Goal: Task Accomplishment & Management: Complete application form

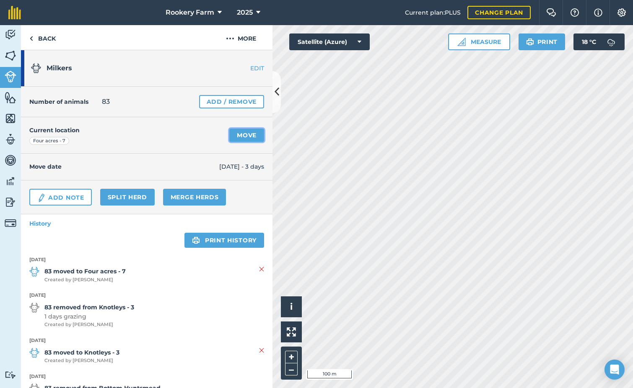
click at [242, 137] on link "Move" at bounding box center [246, 135] width 35 height 13
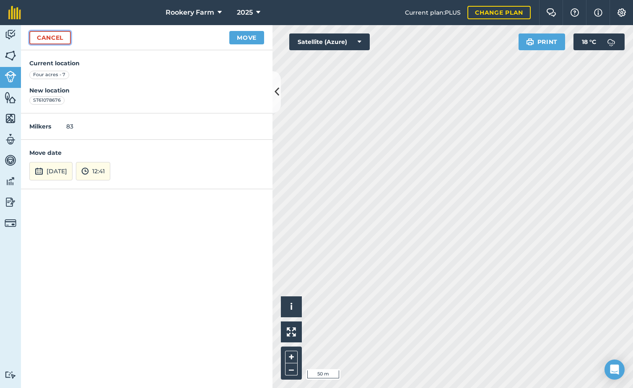
click at [70, 38] on link "Cancel" at bounding box center [49, 37] width 41 height 13
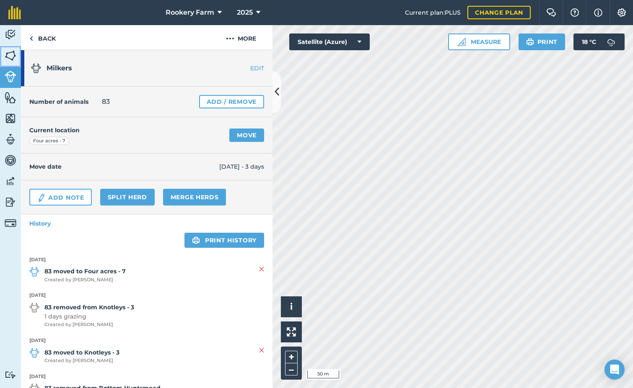
click at [6, 58] on img at bounding box center [11, 55] width 12 height 13
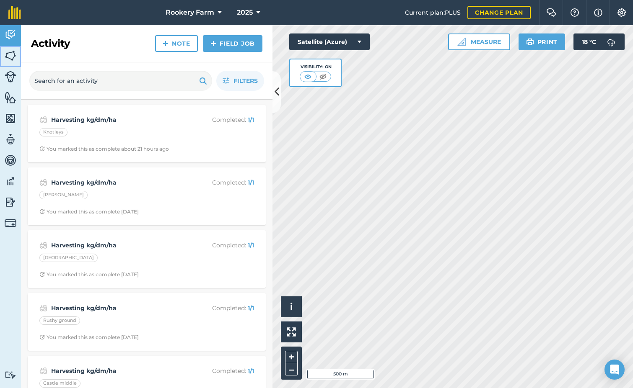
click at [11, 59] on img at bounding box center [11, 55] width 12 height 13
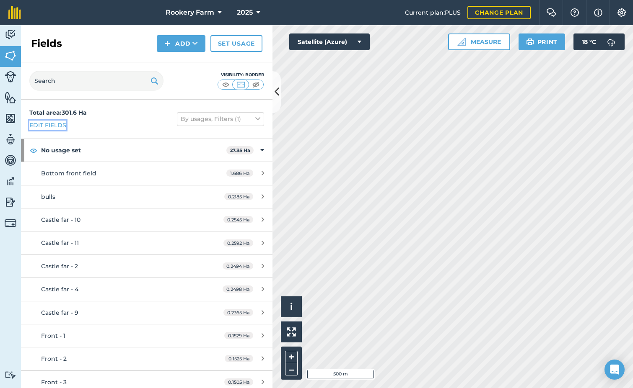
click at [58, 123] on link "Edit fields" at bounding box center [47, 125] width 37 height 9
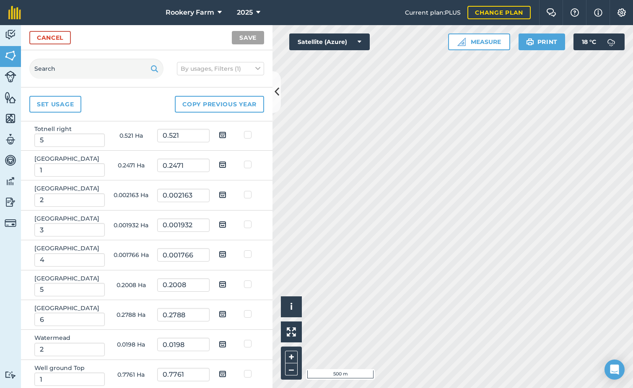
scroll to position [838, 0]
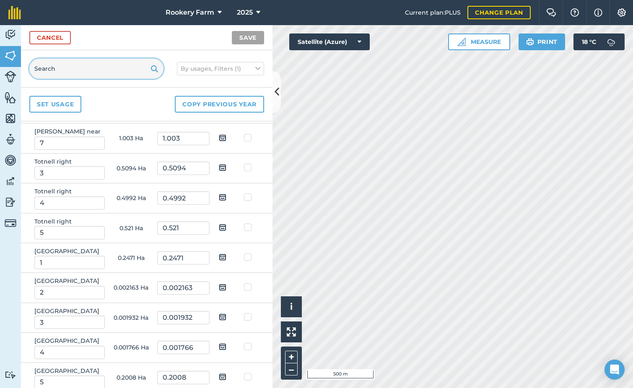
click at [59, 72] on input "text" at bounding box center [96, 69] width 134 height 20
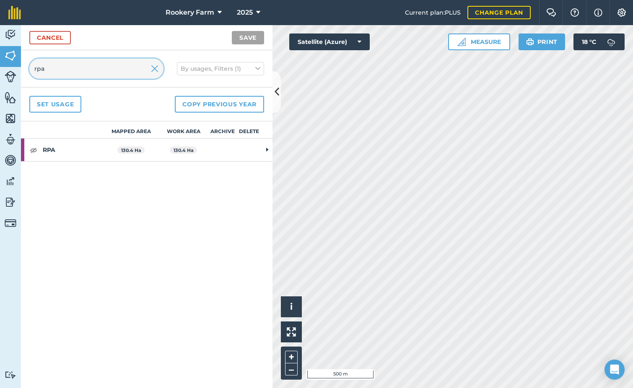
scroll to position [0, 0]
type input "rpa"
click at [265, 147] on td at bounding box center [267, 150] width 10 height 23
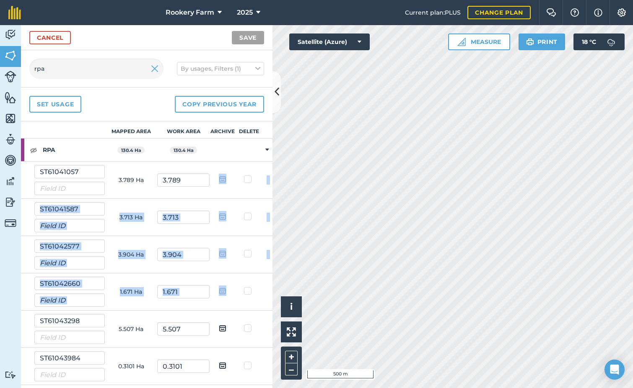
drag, startPoint x: 219, startPoint y: 168, endPoint x: 211, endPoint y: 279, distance: 110.9
click at [0, 0] on tbody "RPA 130.4 Ha 130.4 Ha ST61041057 3.789 Ha 3.789 ST61041587 3.713 Ha 3.713 ST610…" at bounding box center [0, 0] width 0 height 0
drag, startPoint x: 211, startPoint y: 279, endPoint x: 207, endPoint y: 230, distance: 49.2
click at [210, 230] on td at bounding box center [223, 217] width 26 height 37
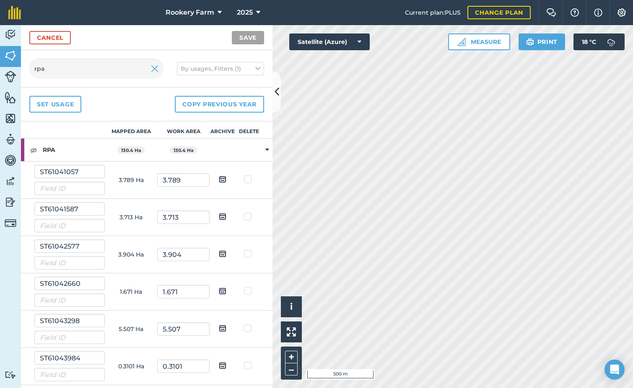
click at [219, 181] on img at bounding box center [223, 179] width 8 height 10
click at [226, 179] on input "checkbox" at bounding box center [228, 176] width 5 height 5
checkbox input "true"
click at [219, 218] on img at bounding box center [223, 217] width 8 height 10
click at [226, 217] on input "checkbox" at bounding box center [228, 213] width 5 height 5
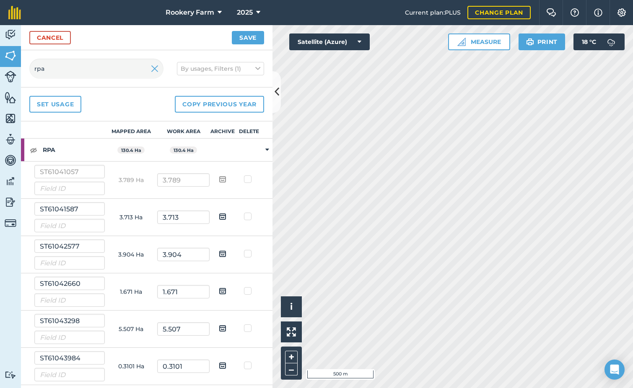
checkbox input "true"
click at [219, 253] on img at bounding box center [223, 254] width 8 height 10
click at [226, 253] on input "checkbox" at bounding box center [228, 250] width 5 height 5
checkbox input "true"
drag, startPoint x: 220, startPoint y: 290, endPoint x: 220, endPoint y: 295, distance: 4.7
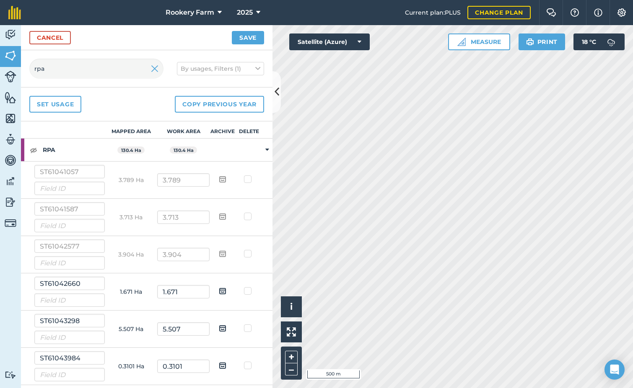
click at [220, 290] on img at bounding box center [223, 291] width 8 height 10
click at [226, 290] on input "checkbox" at bounding box center [228, 288] width 5 height 5
checkbox input "true"
drag, startPoint x: 218, startPoint y: 325, endPoint x: 218, endPoint y: 330, distance: 4.6
click at [219, 326] on img at bounding box center [223, 328] width 8 height 10
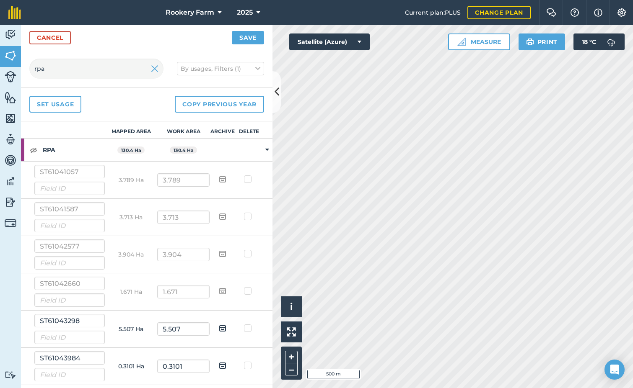
click at [226, 326] on input "checkbox" at bounding box center [228, 325] width 5 height 5
checkbox input "true"
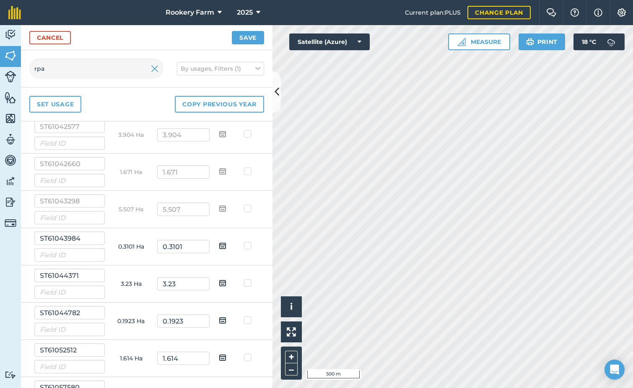
scroll to position [126, 0]
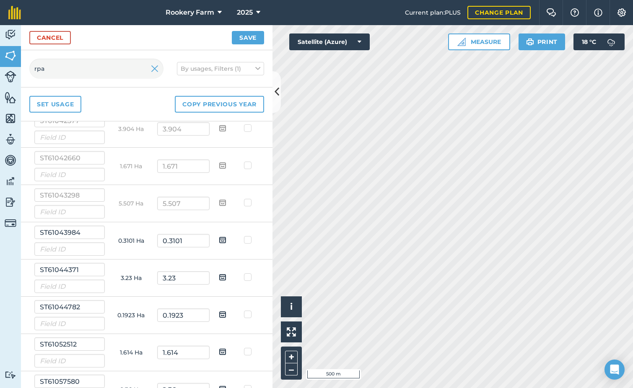
click at [219, 239] on img at bounding box center [223, 240] width 8 height 10
click at [226, 239] on input "checkbox" at bounding box center [228, 237] width 5 height 5
checkbox input "true"
click at [219, 279] on img at bounding box center [223, 277] width 8 height 10
click at [226, 277] on input "checkbox" at bounding box center [228, 274] width 5 height 5
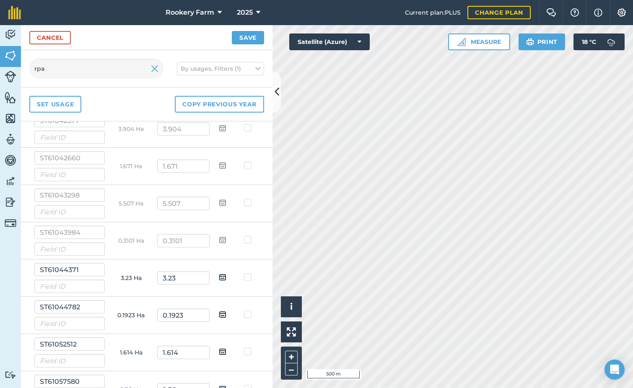
checkbox input "true"
click at [219, 315] on img at bounding box center [223, 315] width 8 height 10
click at [226, 315] on input "checkbox" at bounding box center [228, 311] width 5 height 5
checkbox input "true"
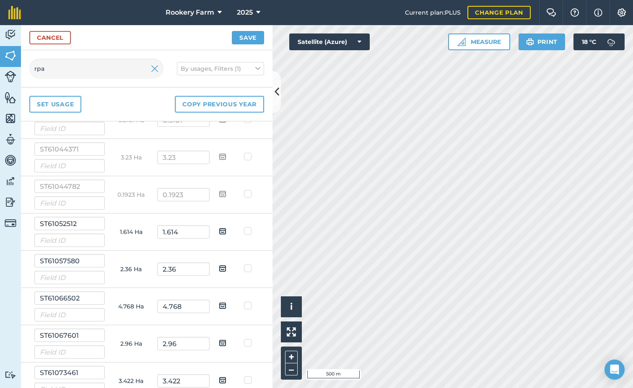
scroll to position [251, 0]
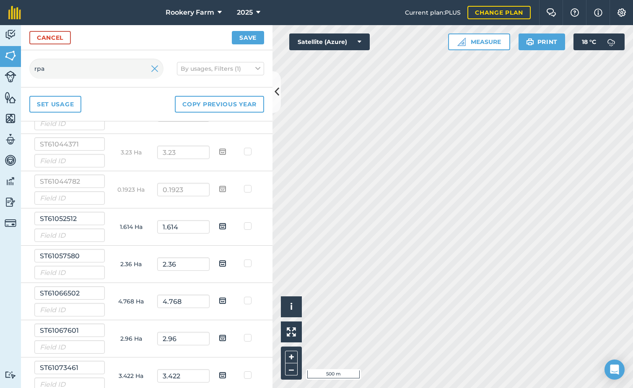
click at [219, 226] on img at bounding box center [223, 226] width 8 height 10
click at [226, 226] on input "checkbox" at bounding box center [228, 223] width 5 height 5
checkbox input "true"
click at [219, 264] on img at bounding box center [223, 264] width 8 height 10
click at [226, 264] on input "checkbox" at bounding box center [228, 260] width 5 height 5
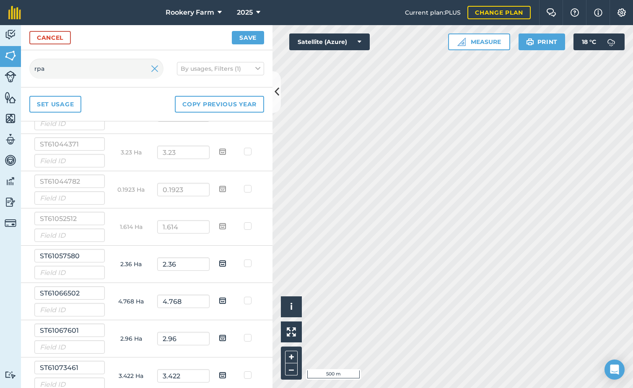
checkbox input "true"
click at [219, 300] on img at bounding box center [223, 301] width 8 height 10
click at [226, 300] on input "checkbox" at bounding box center [228, 297] width 5 height 5
checkbox input "true"
click at [219, 334] on img at bounding box center [223, 338] width 8 height 10
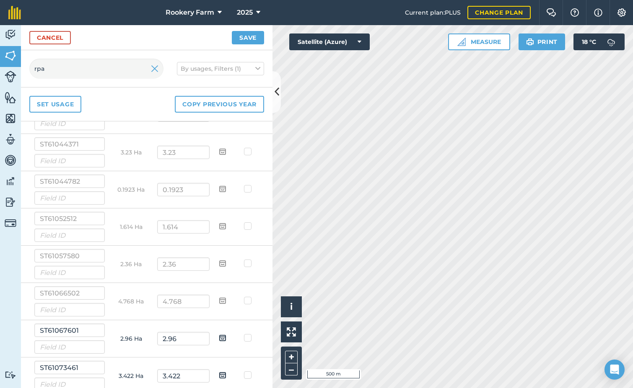
click at [226, 334] on input "checkbox" at bounding box center [228, 335] width 5 height 5
checkbox input "true"
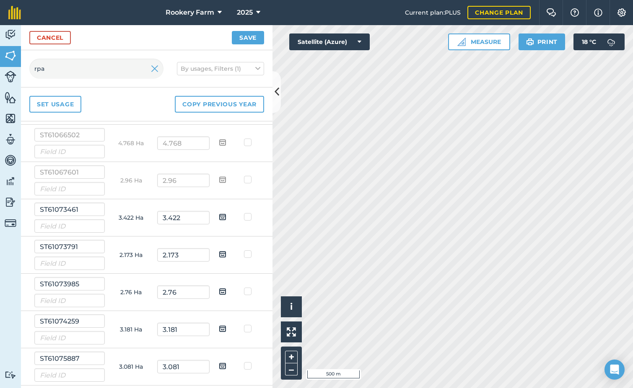
scroll to position [419, 0]
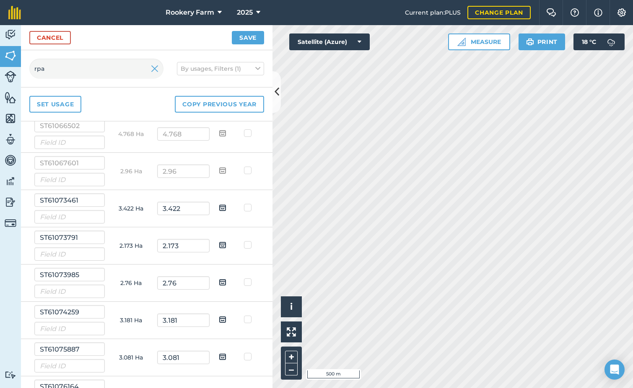
click at [219, 208] on img at bounding box center [223, 208] width 8 height 10
click at [226, 208] on input "checkbox" at bounding box center [228, 204] width 5 height 5
checkbox input "true"
click at [219, 245] on img at bounding box center [223, 245] width 8 height 10
click at [226, 245] on input "checkbox" at bounding box center [228, 242] width 5 height 5
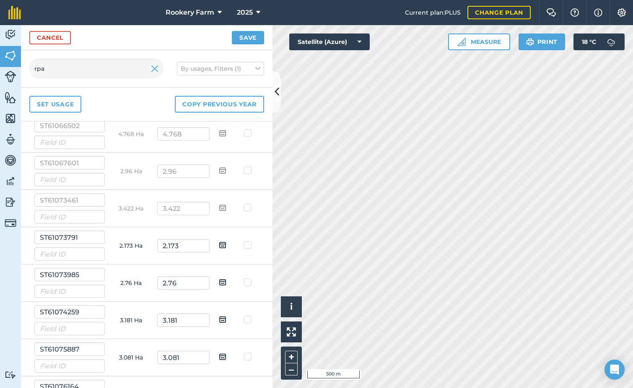
checkbox input "true"
click at [219, 280] on img at bounding box center [223, 282] width 8 height 10
click at [226, 280] on input "checkbox" at bounding box center [228, 279] width 5 height 5
checkbox input "true"
click at [219, 320] on img at bounding box center [223, 320] width 8 height 10
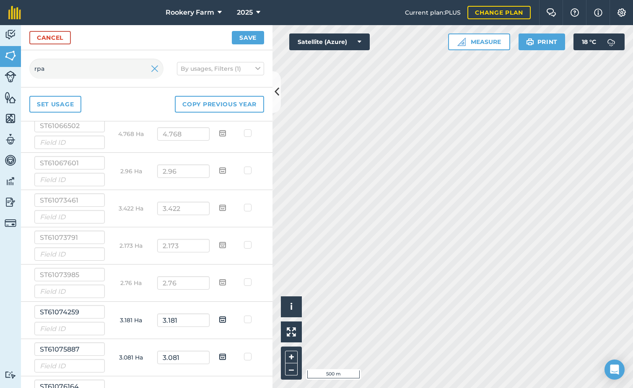
click at [226, 320] on input "checkbox" at bounding box center [228, 316] width 5 height 5
checkbox input "true"
click at [219, 354] on img at bounding box center [223, 357] width 8 height 10
click at [226, 354] on input "checkbox" at bounding box center [228, 354] width 5 height 5
checkbox input "true"
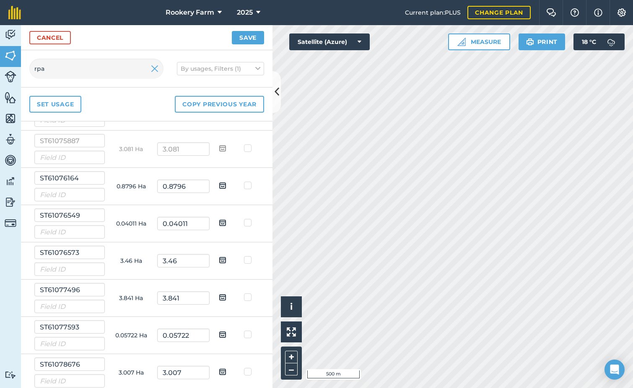
scroll to position [629, 0]
click at [219, 185] on img at bounding box center [223, 185] width 8 height 10
click at [226, 185] on input "checkbox" at bounding box center [228, 181] width 5 height 5
checkbox input "true"
click at [219, 221] on img at bounding box center [223, 222] width 8 height 10
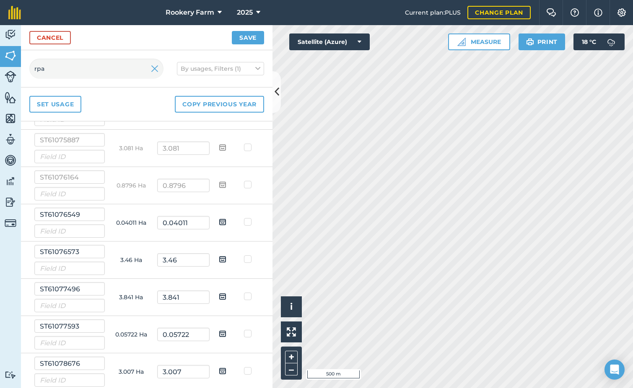
click at [226, 221] on input "checkbox" at bounding box center [228, 219] width 5 height 5
checkbox input "true"
click at [219, 260] on img at bounding box center [223, 259] width 8 height 10
click at [226, 259] on input "checkbox" at bounding box center [228, 256] width 5 height 5
checkbox input "true"
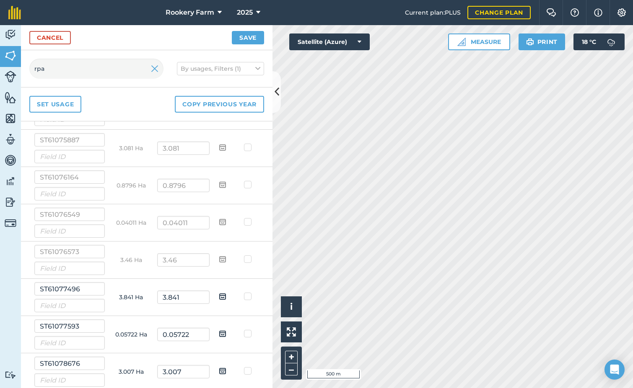
click at [219, 297] on img at bounding box center [223, 297] width 8 height 10
click at [226, 297] on input "checkbox" at bounding box center [228, 293] width 5 height 5
checkbox input "true"
click at [219, 334] on img at bounding box center [223, 334] width 8 height 10
click at [226, 334] on input "checkbox" at bounding box center [228, 330] width 5 height 5
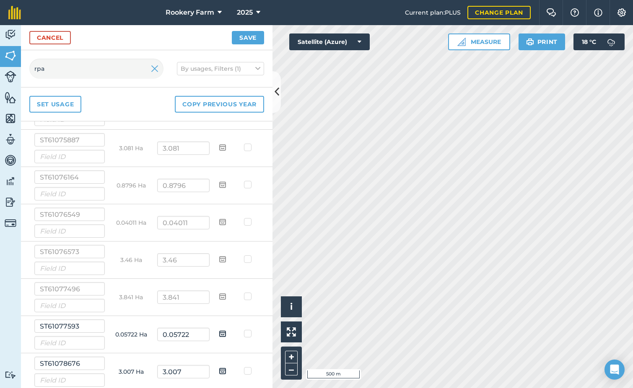
checkbox input "true"
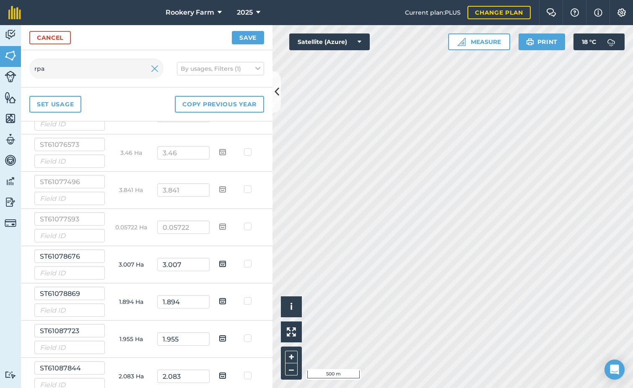
scroll to position [796, 0]
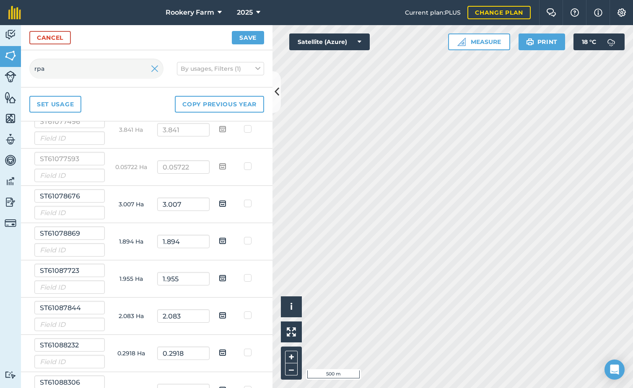
drag, startPoint x: 215, startPoint y: 202, endPoint x: 215, endPoint y: 209, distance: 6.7
click at [219, 202] on img at bounding box center [223, 204] width 8 height 10
click at [226, 202] on input "checkbox" at bounding box center [228, 200] width 5 height 5
checkbox input "true"
click at [220, 237] on img at bounding box center [223, 241] width 8 height 10
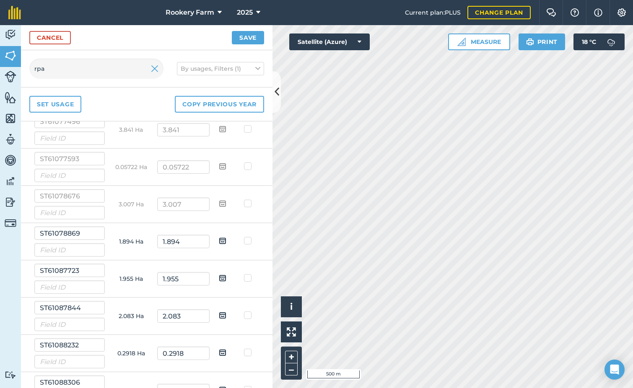
click at [226, 237] on input "checkbox" at bounding box center [228, 237] width 5 height 5
checkbox input "true"
click at [219, 276] on img at bounding box center [223, 278] width 8 height 10
click at [226, 276] on input "checkbox" at bounding box center [228, 275] width 5 height 5
checkbox input "true"
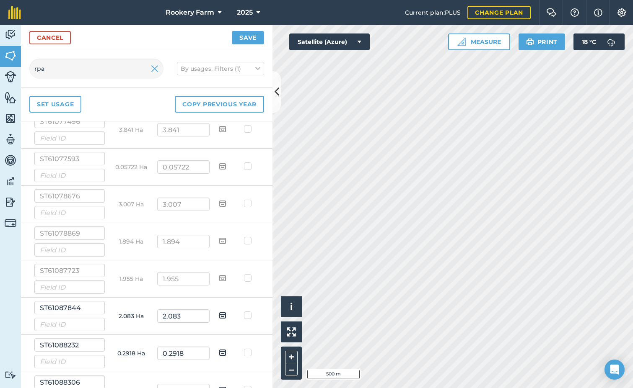
click at [219, 311] on img at bounding box center [223, 315] width 8 height 10
click at [226, 311] on input "checkbox" at bounding box center [228, 312] width 5 height 5
checkbox input "true"
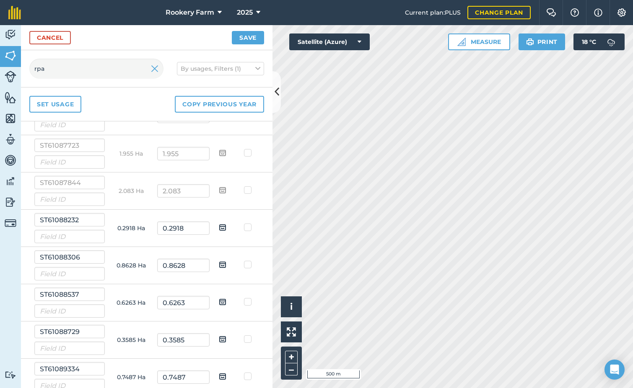
scroll to position [922, 0]
click at [219, 225] on img at bounding box center [223, 227] width 8 height 10
click at [226, 225] on input "checkbox" at bounding box center [228, 224] width 5 height 5
checkbox input "true"
click at [219, 262] on img at bounding box center [223, 264] width 8 height 10
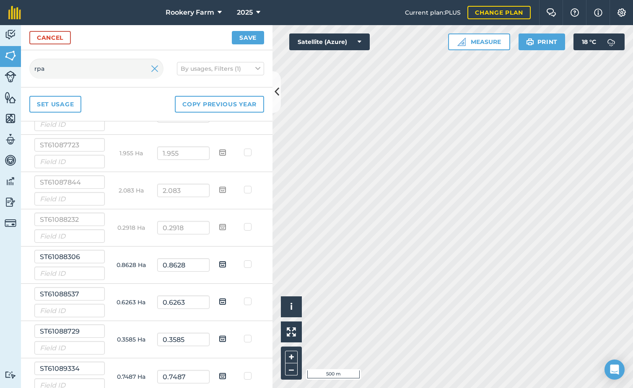
click at [226, 262] on input "checkbox" at bounding box center [228, 261] width 5 height 5
checkbox input "true"
click at [219, 302] on img at bounding box center [223, 302] width 8 height 10
click at [226, 302] on input "checkbox" at bounding box center [228, 298] width 5 height 5
checkbox input "true"
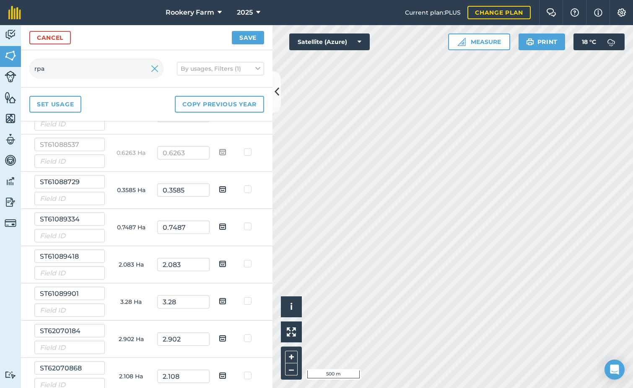
scroll to position [1089, 0]
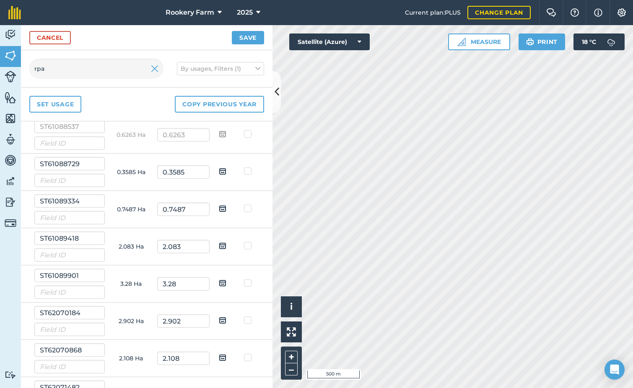
click at [219, 205] on img at bounding box center [223, 209] width 8 height 10
click at [226, 205] on input "checkbox" at bounding box center [228, 205] width 5 height 5
checkbox input "true"
click at [219, 246] on img at bounding box center [223, 246] width 8 height 10
click at [226, 246] on input "checkbox" at bounding box center [228, 243] width 5 height 5
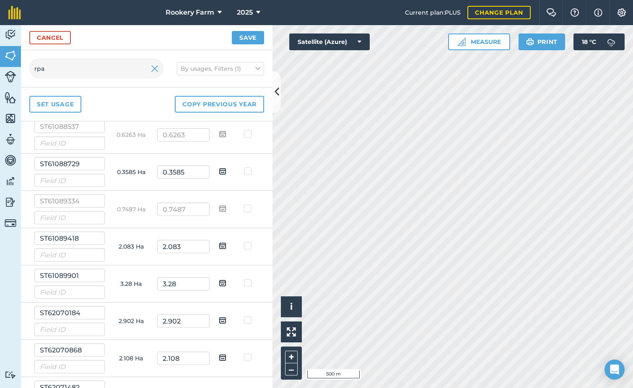
checkbox input "true"
click at [219, 279] on img at bounding box center [223, 283] width 8 height 10
click at [226, 279] on input "checkbox" at bounding box center [228, 280] width 5 height 5
checkbox input "true"
click at [219, 321] on img at bounding box center [223, 321] width 8 height 10
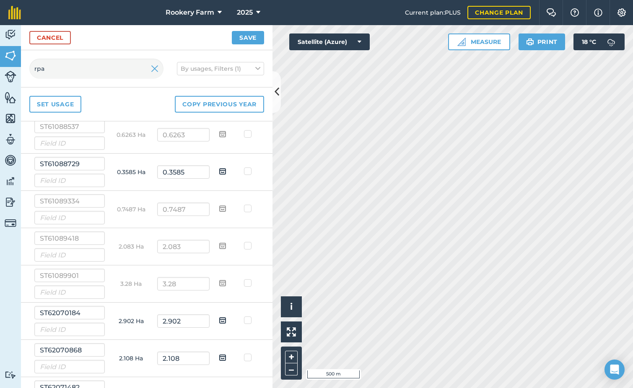
click at [226, 321] on input "checkbox" at bounding box center [228, 317] width 5 height 5
checkbox input "true"
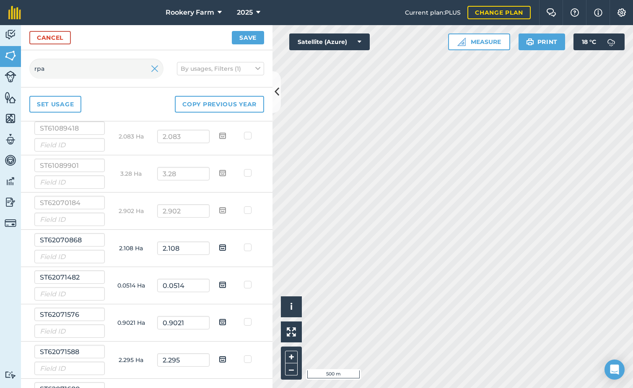
scroll to position [1215, 0]
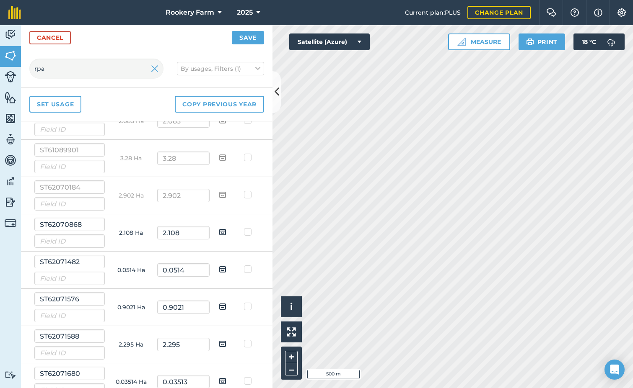
click at [219, 234] on img at bounding box center [223, 232] width 8 height 10
click at [226, 232] on input "checkbox" at bounding box center [228, 229] width 5 height 5
checkbox input "true"
click at [220, 269] on img at bounding box center [223, 269] width 8 height 10
click at [226, 269] on input "checkbox" at bounding box center [228, 266] width 5 height 5
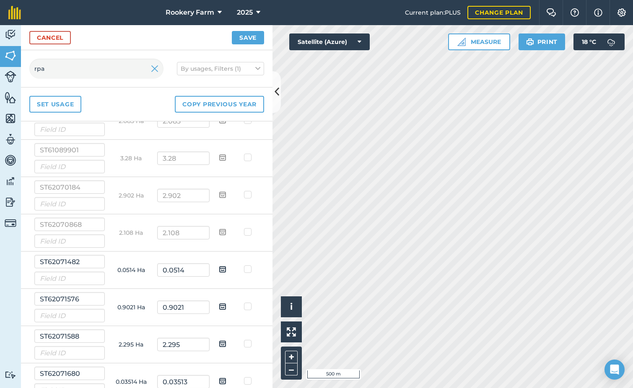
checkbox input "true"
click at [219, 304] on img at bounding box center [223, 307] width 8 height 10
click at [226, 304] on input "checkbox" at bounding box center [228, 303] width 5 height 5
checkbox input "true"
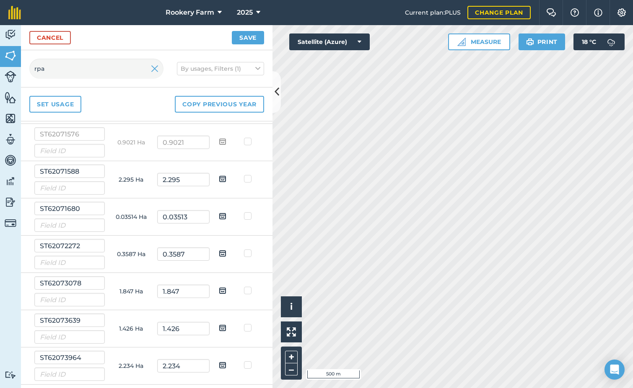
scroll to position [1383, 0]
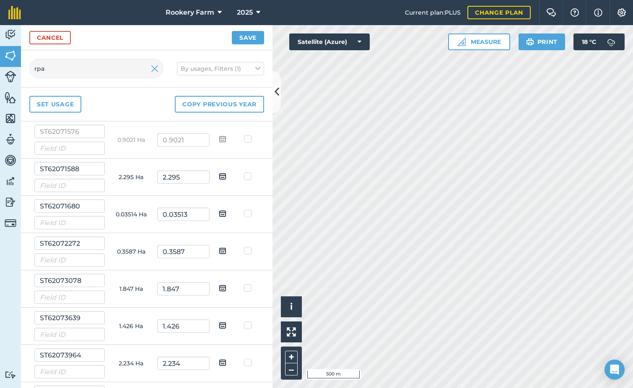
drag, startPoint x: 220, startPoint y: 176, endPoint x: 217, endPoint y: 187, distance: 11.7
click at [219, 176] on img at bounding box center [223, 176] width 8 height 10
click at [226, 176] on input "checkbox" at bounding box center [228, 173] width 5 height 5
checkbox input "true"
click at [219, 214] on img at bounding box center [223, 214] width 8 height 10
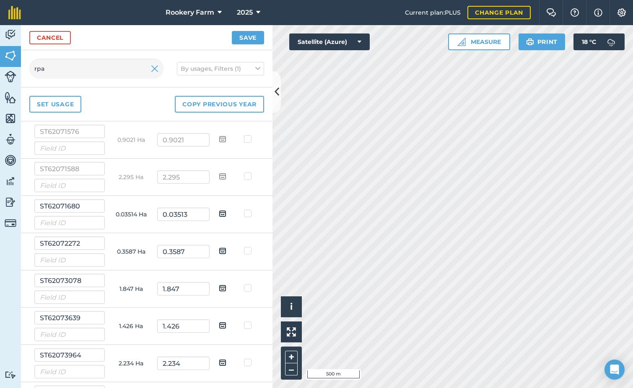
click at [226, 214] on input "checkbox" at bounding box center [228, 210] width 5 height 5
checkbox input "true"
click at [219, 252] on img at bounding box center [223, 251] width 8 height 10
click at [226, 251] on input "checkbox" at bounding box center [228, 248] width 5 height 5
checkbox input "true"
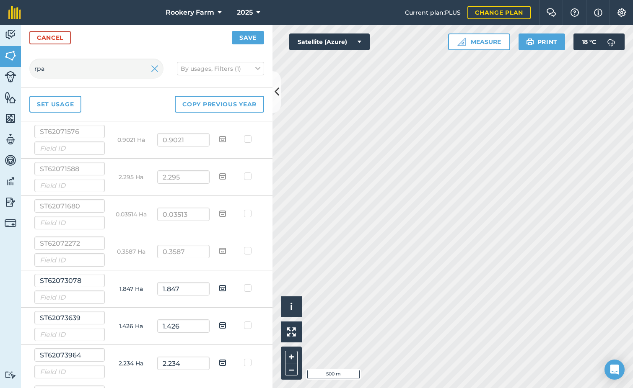
click at [219, 289] on img at bounding box center [223, 288] width 8 height 10
click at [226, 288] on input "checkbox" at bounding box center [228, 285] width 5 height 5
checkbox input "true"
click at [219, 325] on img at bounding box center [223, 326] width 8 height 10
click at [226, 325] on input "checkbox" at bounding box center [228, 322] width 5 height 5
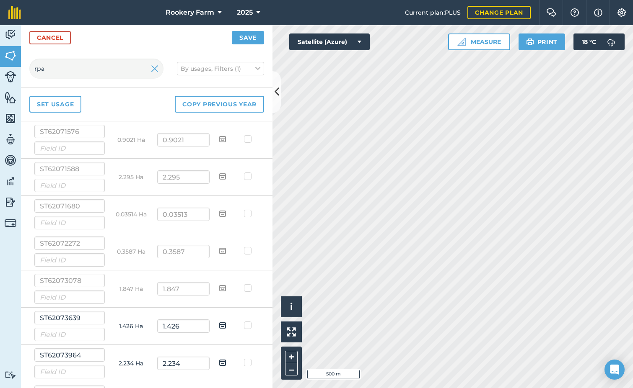
checkbox input "true"
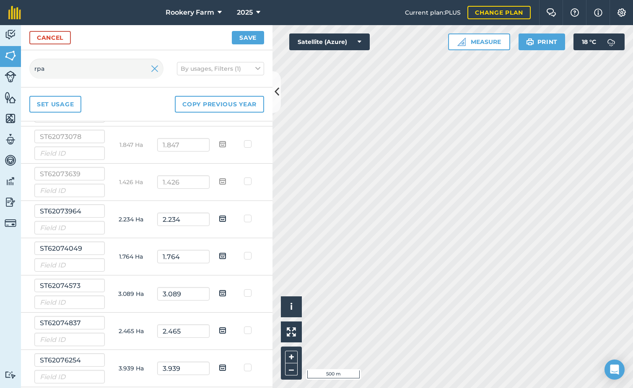
scroll to position [1550, 0]
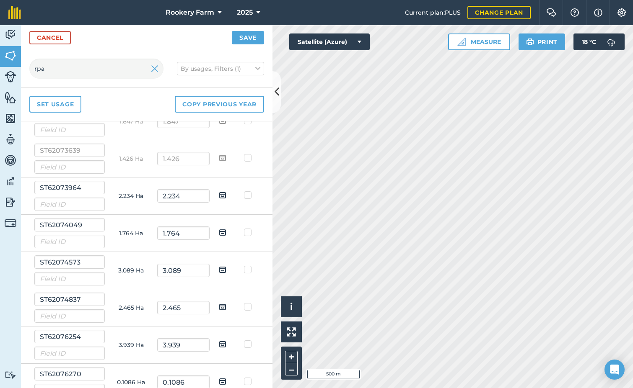
click at [219, 192] on img at bounding box center [223, 195] width 8 height 10
click at [226, 192] on input "checkbox" at bounding box center [228, 192] width 5 height 5
checkbox input "true"
click at [219, 230] on img at bounding box center [223, 233] width 8 height 10
click at [226, 230] on input "checkbox" at bounding box center [228, 229] width 5 height 5
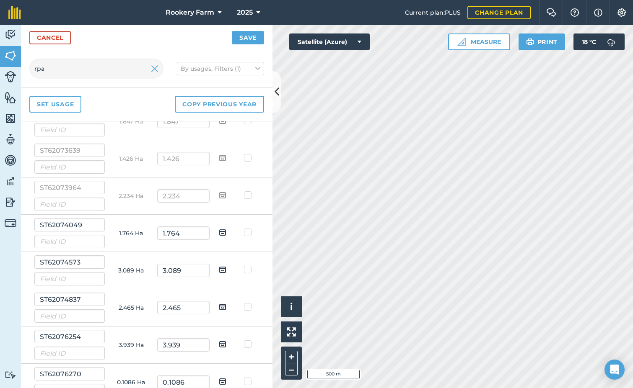
checkbox input "true"
click at [219, 266] on img at bounding box center [223, 270] width 8 height 10
click at [226, 266] on input "checkbox" at bounding box center [228, 266] width 5 height 5
checkbox input "true"
click at [219, 307] on img at bounding box center [223, 307] width 8 height 10
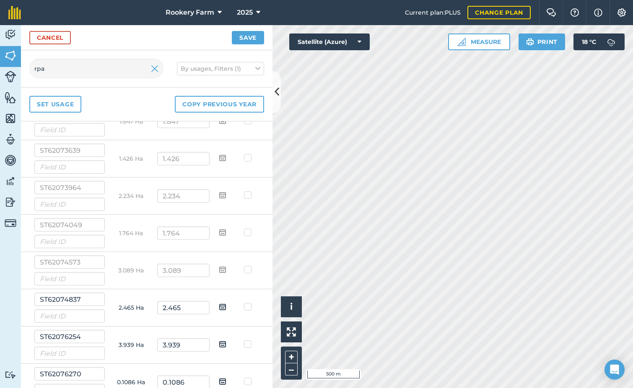
click at [226, 307] on input "checkbox" at bounding box center [228, 304] width 5 height 5
checkbox input "true"
click at [219, 343] on img at bounding box center [223, 344] width 8 height 10
click at [226, 343] on input "checkbox" at bounding box center [228, 341] width 5 height 5
checkbox input "true"
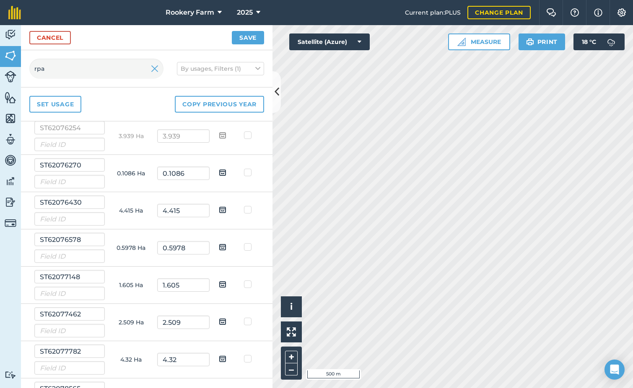
scroll to position [1760, 0]
click at [219, 171] on img at bounding box center [223, 172] width 8 height 10
click at [226, 171] on input "checkbox" at bounding box center [228, 169] width 5 height 5
checkbox input "true"
click at [219, 209] on img at bounding box center [223, 209] width 8 height 10
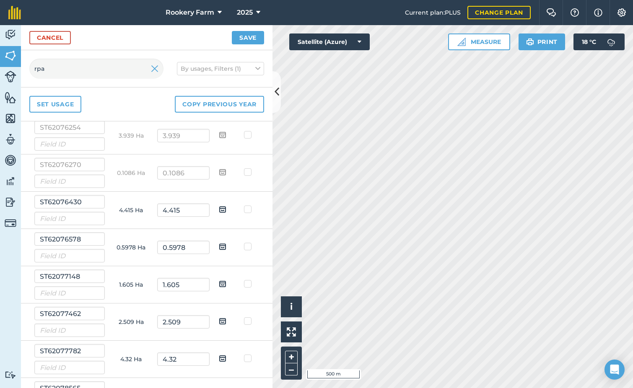
click at [226, 209] on input "checkbox" at bounding box center [228, 206] width 5 height 5
checkbox input "true"
click at [219, 246] on img at bounding box center [223, 247] width 8 height 10
click at [226, 246] on input "checkbox" at bounding box center [228, 243] width 5 height 5
checkbox input "true"
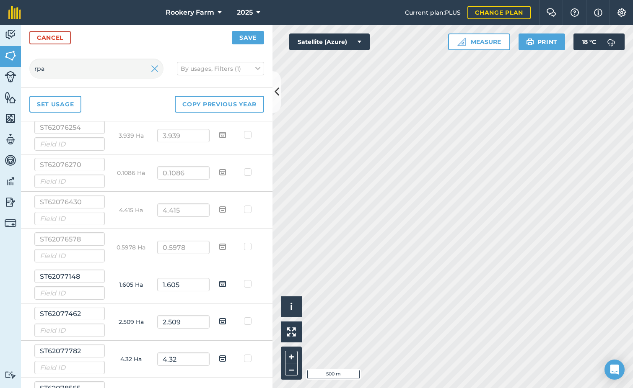
click at [219, 285] on img at bounding box center [223, 284] width 8 height 10
click at [226, 284] on input "checkbox" at bounding box center [228, 281] width 5 height 5
checkbox input "true"
click at [219, 319] on img at bounding box center [223, 321] width 8 height 10
click at [226, 319] on input "checkbox" at bounding box center [228, 318] width 5 height 5
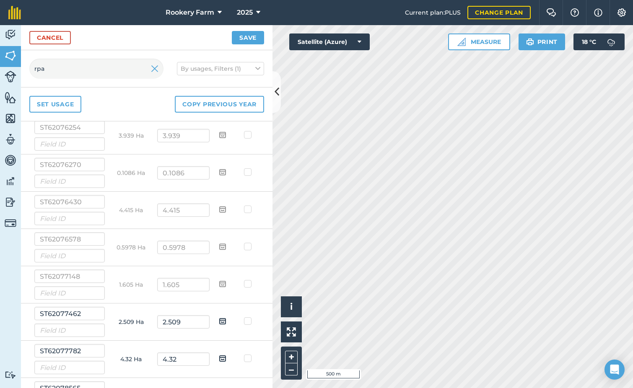
checkbox input "true"
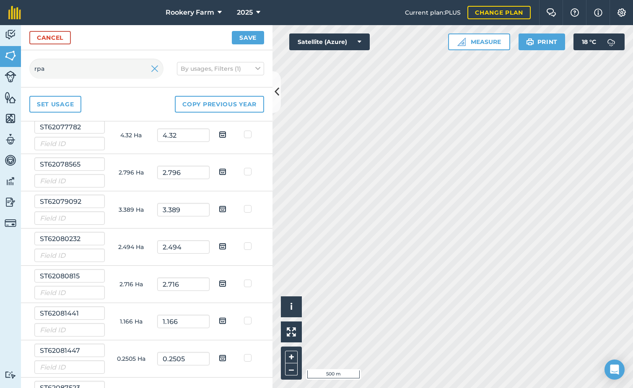
scroll to position [1969, 0]
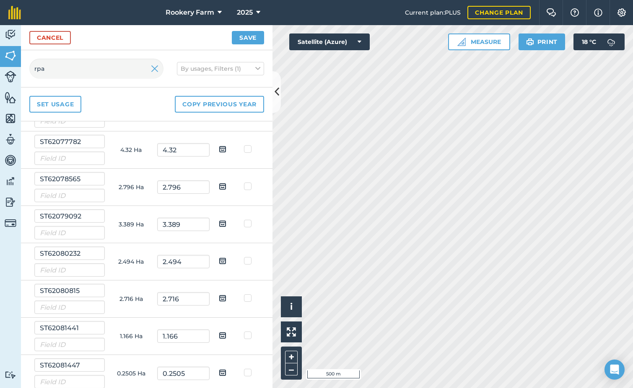
click at [219, 150] on img at bounding box center [223, 149] width 8 height 10
click at [226, 149] on input "checkbox" at bounding box center [228, 146] width 5 height 5
checkbox input "true"
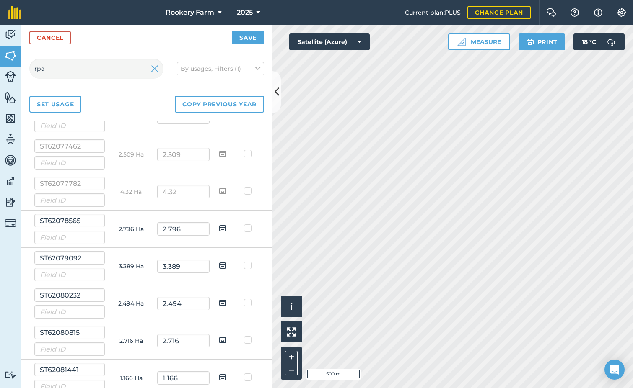
click at [219, 229] on img at bounding box center [223, 228] width 8 height 10
click at [226, 228] on input "checkbox" at bounding box center [228, 225] width 5 height 5
checkbox input "true"
click at [219, 266] on img at bounding box center [223, 266] width 8 height 10
click at [226, 266] on input "checkbox" at bounding box center [228, 262] width 5 height 5
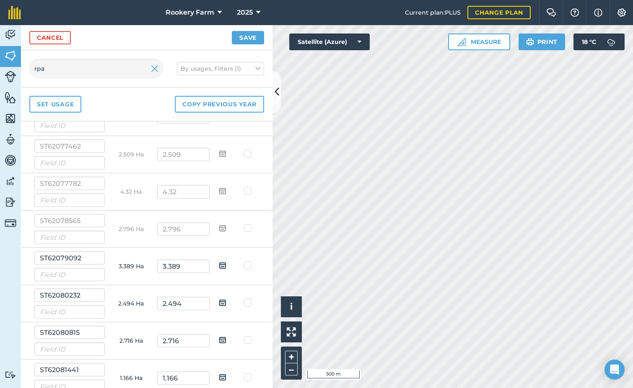
checkbox input "true"
click at [219, 302] on img at bounding box center [223, 303] width 8 height 10
click at [226, 302] on input "checkbox" at bounding box center [228, 299] width 5 height 5
checkbox input "true"
click at [220, 340] on img at bounding box center [223, 340] width 8 height 10
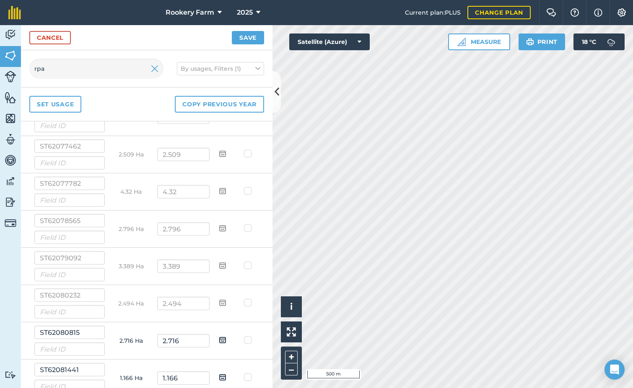
click at [226, 340] on input "checkbox" at bounding box center [228, 337] width 5 height 5
checkbox input "true"
click at [219, 376] on img at bounding box center [223, 377] width 8 height 10
click at [226, 376] on input "checkbox" at bounding box center [228, 374] width 5 height 5
checkbox input "true"
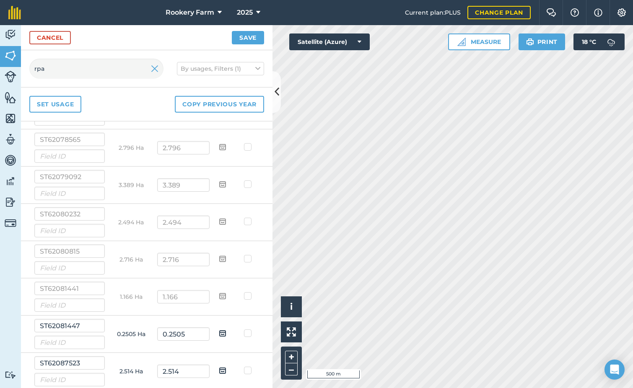
scroll to position [2048, 0]
click at [220, 292] on img at bounding box center [223, 294] width 8 height 10
click at [226, 292] on input "checkbox" at bounding box center [228, 291] width 5 height 5
checkbox input "true"
click at [219, 329] on img at bounding box center [223, 331] width 8 height 10
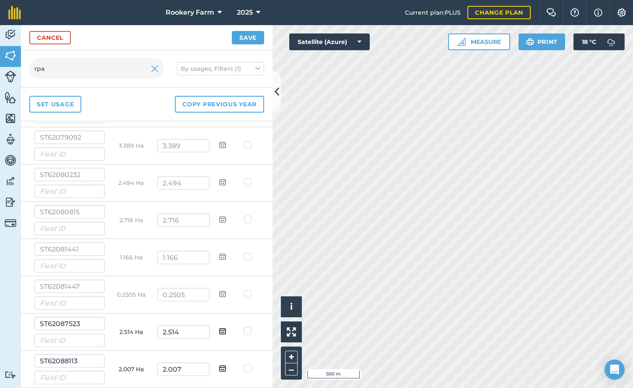
click at [226, 329] on input "checkbox" at bounding box center [228, 328] width 5 height 5
checkbox input "true"
click at [219, 369] on img at bounding box center [223, 369] width 8 height 10
click at [226, 369] on input "checkbox" at bounding box center [228, 365] width 5 height 5
checkbox input "true"
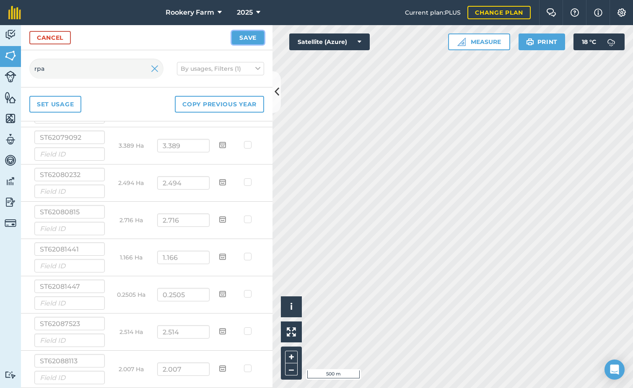
click at [252, 36] on button "Save" at bounding box center [248, 37] width 32 height 13
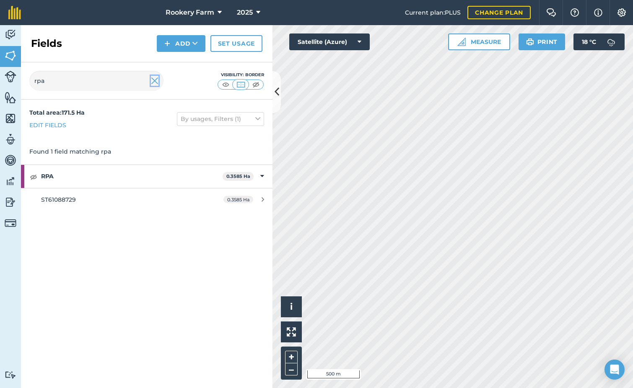
click at [155, 80] on img at bounding box center [155, 81] width 8 height 10
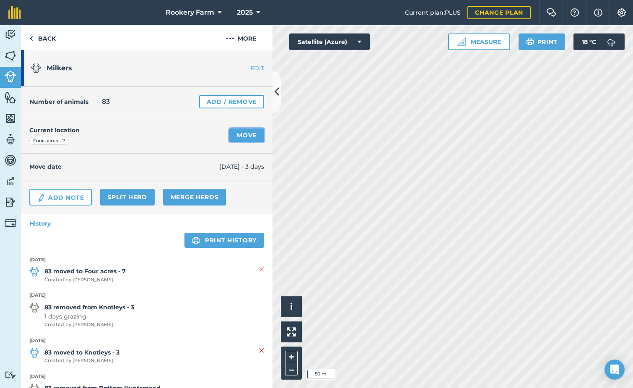
click at [233, 136] on link "Move" at bounding box center [246, 135] width 35 height 13
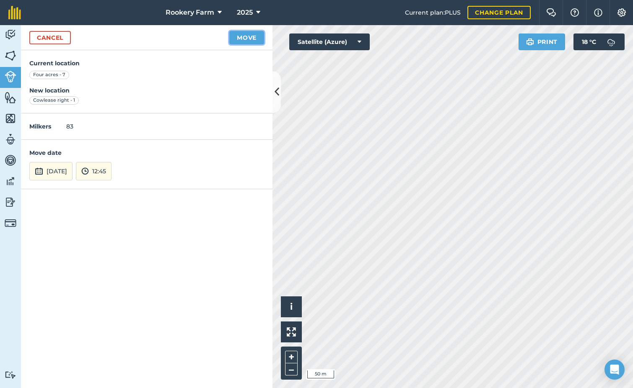
click at [235, 35] on button "Move" at bounding box center [246, 37] width 35 height 13
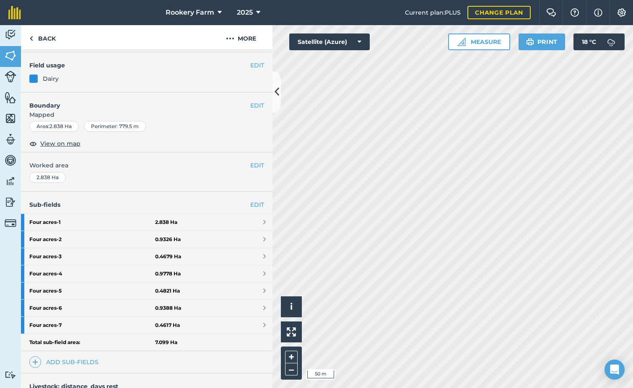
scroll to position [168, 0]
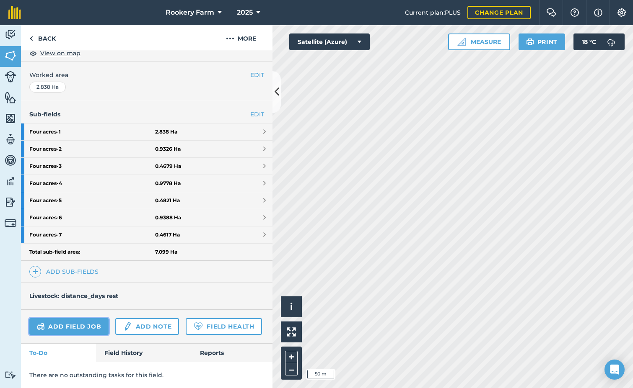
click at [88, 318] on link "Add field job" at bounding box center [68, 326] width 79 height 17
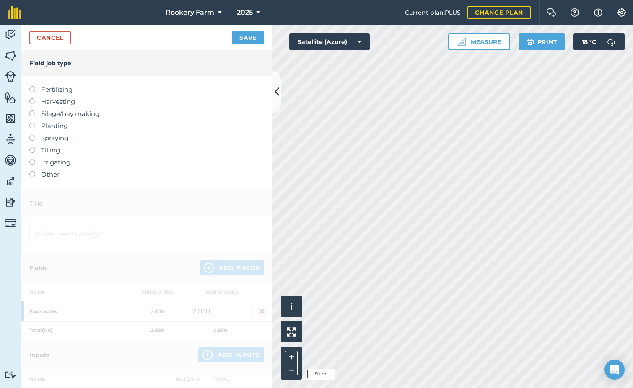
click at [34, 98] on div at bounding box center [35, 98] width 12 height 2
click at [32, 98] on label at bounding box center [35, 98] width 12 height 0
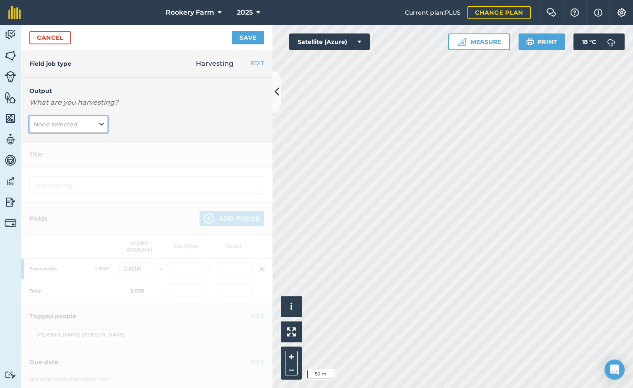
click at [93, 124] on button "None selected" at bounding box center [68, 124] width 78 height 17
click at [89, 135] on button "kg/dm/ha ( kg )" at bounding box center [68, 141] width 78 height 16
type input "Harvesting kg/dm/ha"
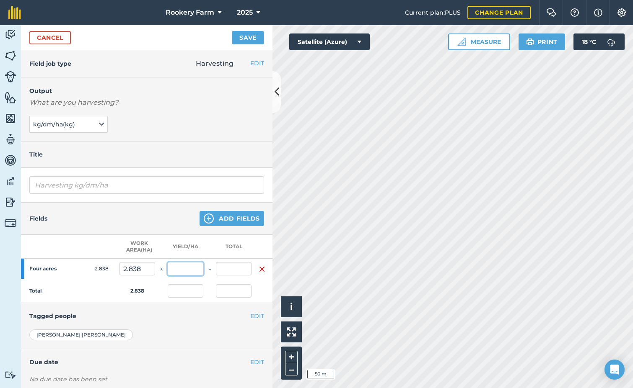
click at [199, 268] on input "text" at bounding box center [186, 268] width 36 height 13
type input "1,098"
click at [232, 31] on button "Save" at bounding box center [248, 37] width 32 height 13
type input "3,116.124"
type input "1,098"
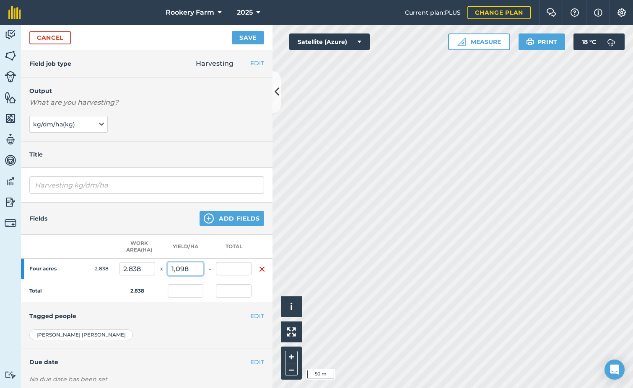
type input "3,116.124"
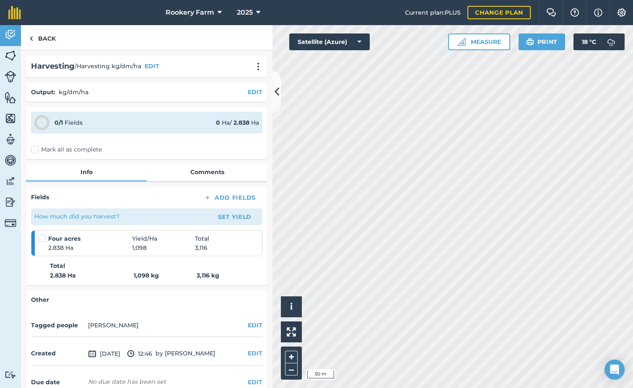
click at [37, 149] on label "Mark all as complete" at bounding box center [66, 149] width 71 height 9
click at [36, 149] on input "Mark all as complete" at bounding box center [33, 147] width 5 height 5
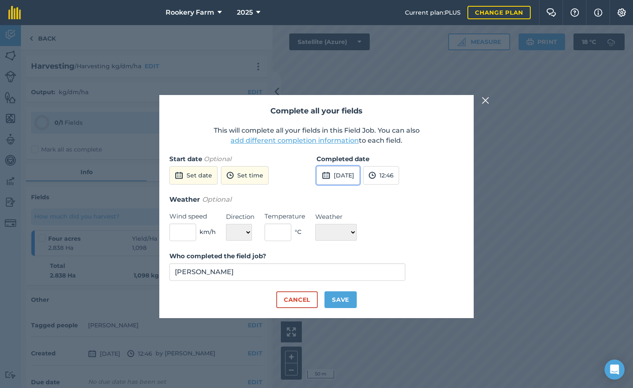
click at [341, 173] on button "[DATE]" at bounding box center [337, 175] width 43 height 18
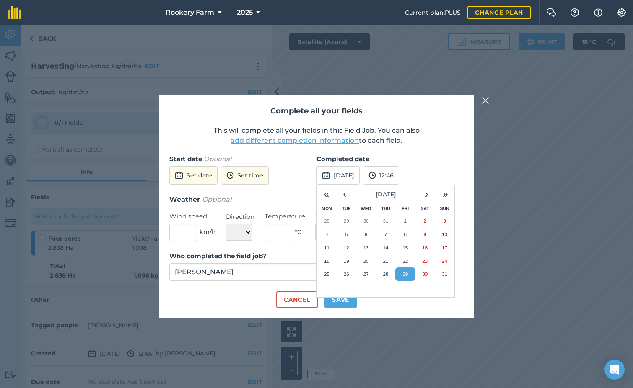
click at [404, 273] on abbr "29" at bounding box center [404, 274] width 5 height 5
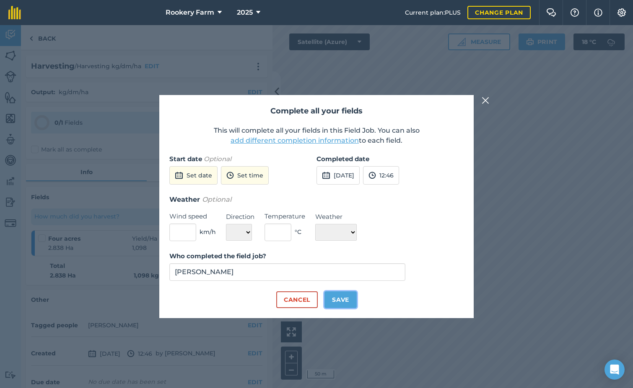
click at [346, 294] on button "Save" at bounding box center [340, 300] width 32 height 17
checkbox input "true"
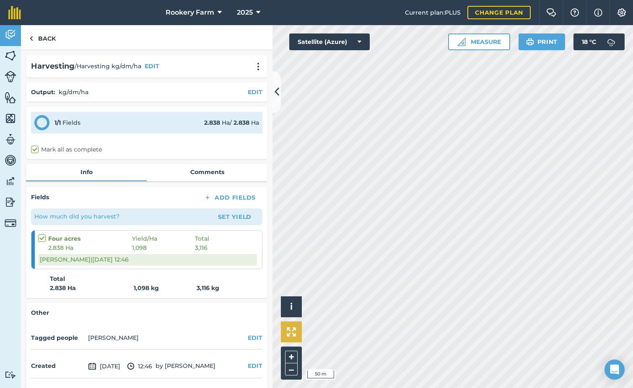
scroll to position [28, 0]
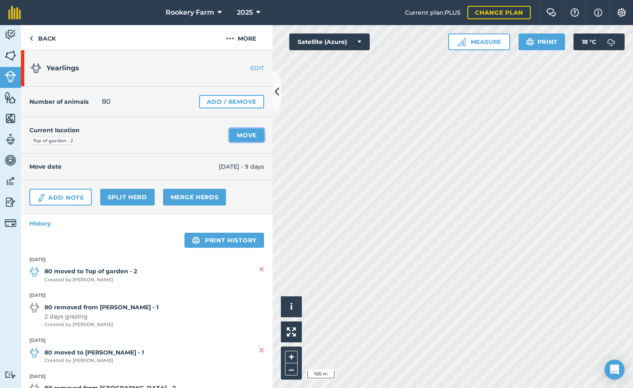
click at [235, 134] on link "Move" at bounding box center [246, 135] width 35 height 13
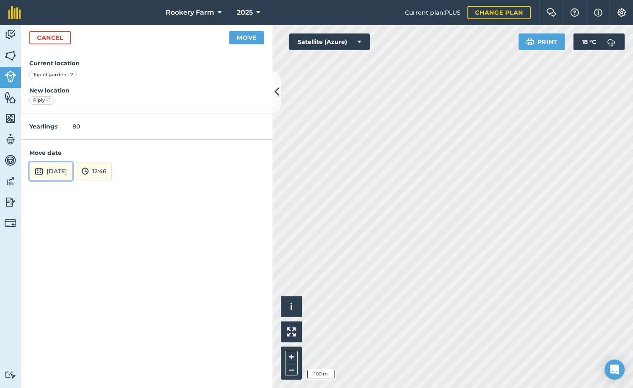
click at [64, 171] on button "[DATE]" at bounding box center [50, 171] width 43 height 18
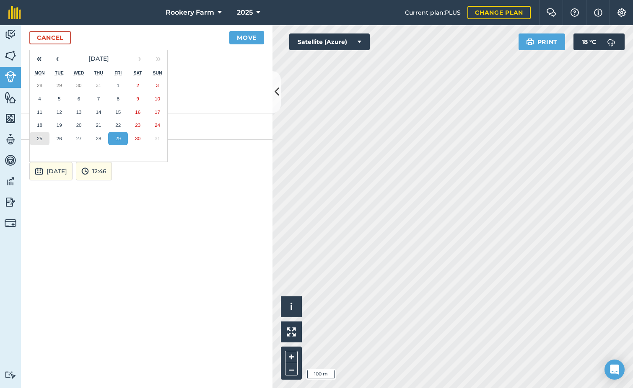
click at [41, 137] on abbr "25" at bounding box center [39, 138] width 5 height 5
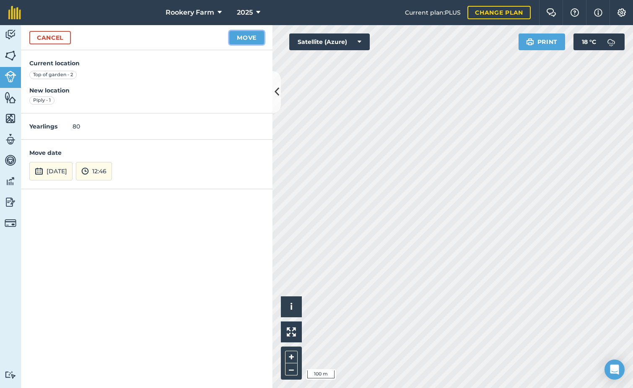
click at [252, 39] on button "Move" at bounding box center [246, 37] width 35 height 13
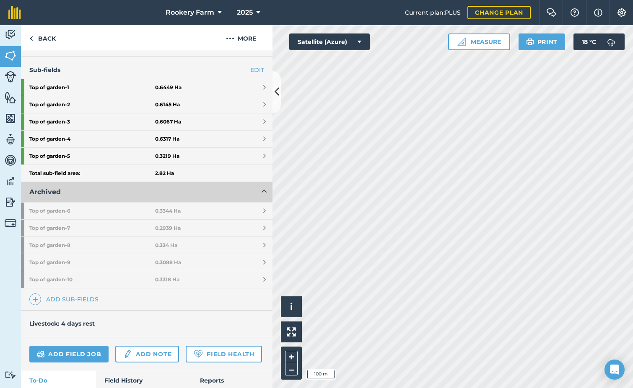
scroll to position [210, 0]
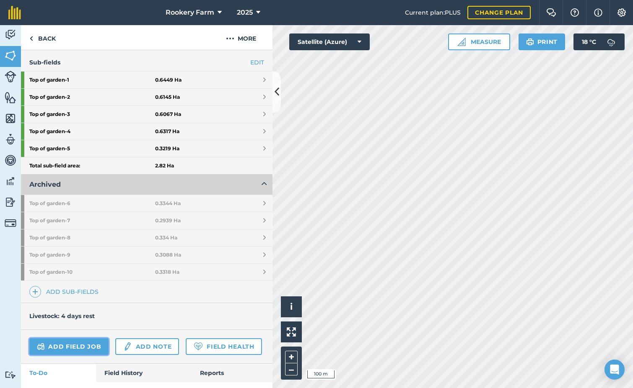
click at [76, 346] on link "Add field job" at bounding box center [68, 347] width 79 height 17
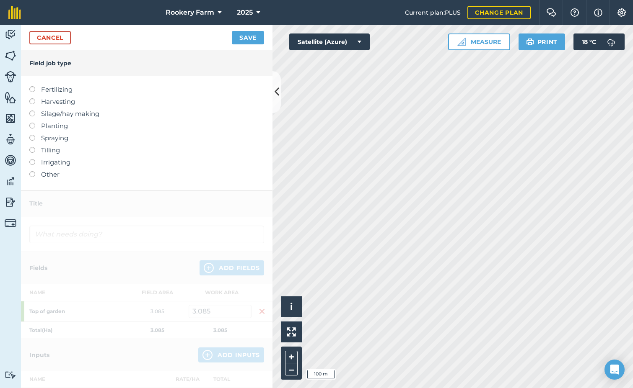
click at [32, 98] on label at bounding box center [35, 98] width 12 height 0
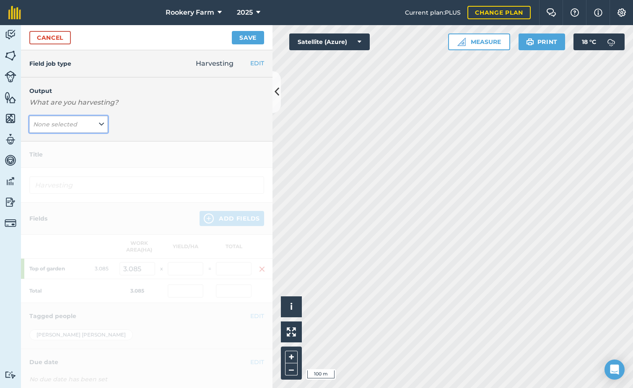
click at [99, 122] on icon at bounding box center [101, 124] width 5 height 9
click at [90, 146] on button "kg/dm/ha ( kg )" at bounding box center [68, 141] width 78 height 16
type input "Harvesting kg/dm/ha"
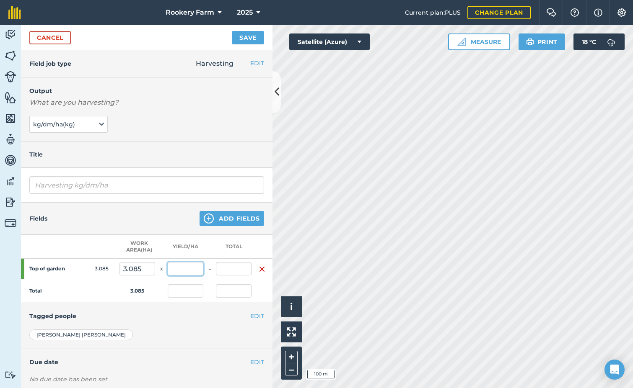
click at [201, 270] on input "text" at bounding box center [186, 268] width 36 height 13
type input "1,174"
type input "3,621.79"
type input "1,174"
type input "3,621.79"
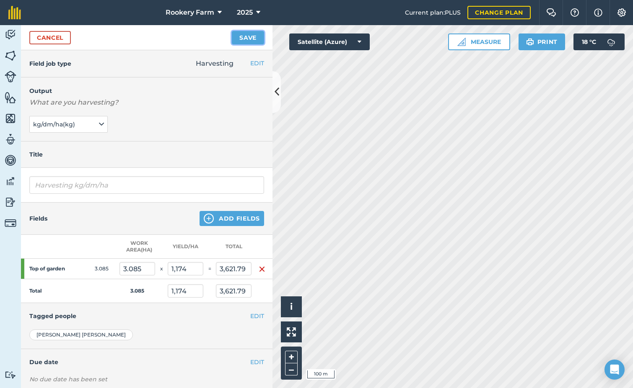
click at [252, 36] on button "Save" at bounding box center [248, 37] width 32 height 13
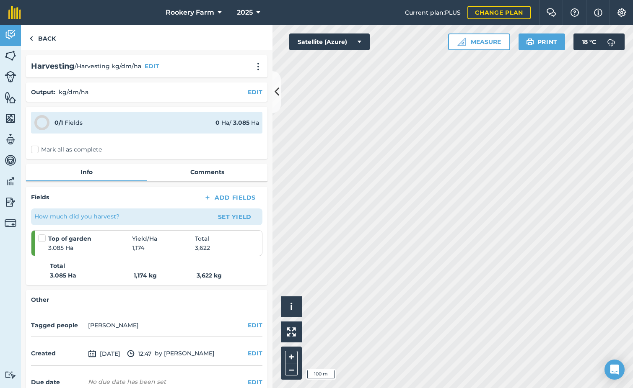
click at [35, 146] on label "Mark all as complete" at bounding box center [66, 149] width 71 height 9
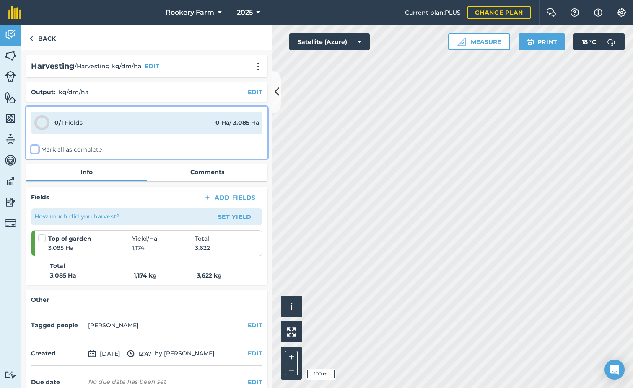
click at [35, 146] on input "Mark all as complete" at bounding box center [33, 147] width 5 height 5
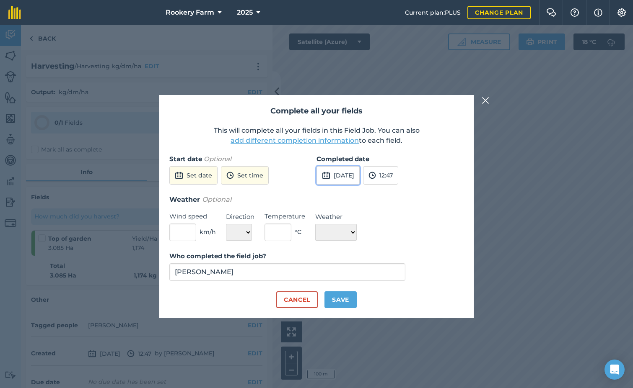
click at [360, 181] on button "[DATE]" at bounding box center [337, 175] width 43 height 18
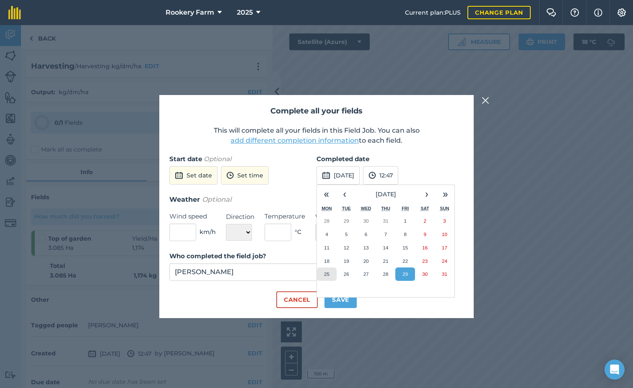
click at [329, 275] on abbr "25" at bounding box center [326, 274] width 5 height 5
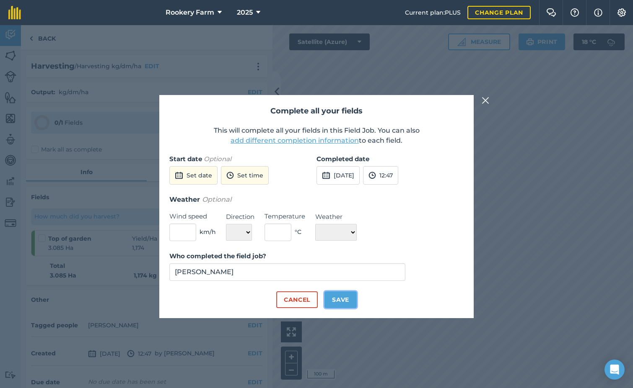
click at [339, 299] on button "Save" at bounding box center [340, 300] width 32 height 17
checkbox input "true"
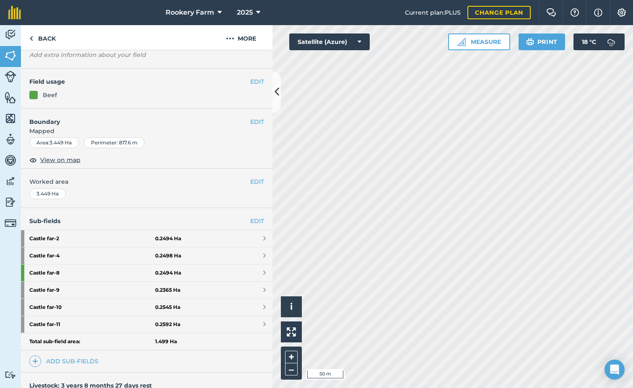
scroll to position [164, 0]
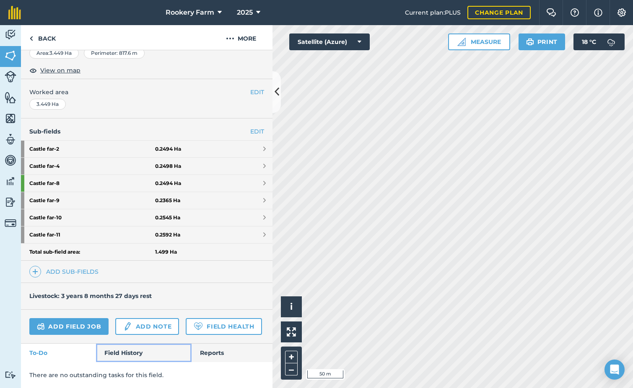
click at [119, 354] on link "Field History" at bounding box center [143, 353] width 95 height 18
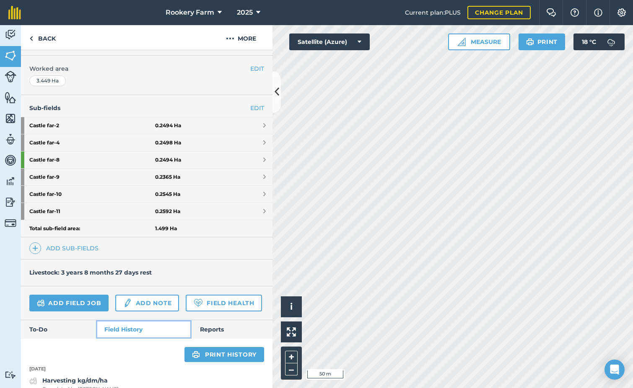
scroll to position [290, 0]
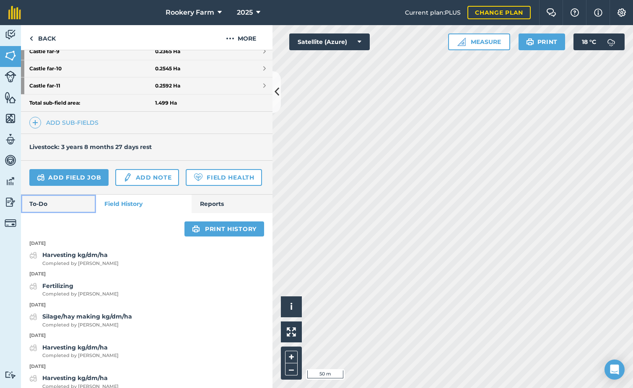
click at [49, 213] on link "To-Do" at bounding box center [58, 204] width 75 height 18
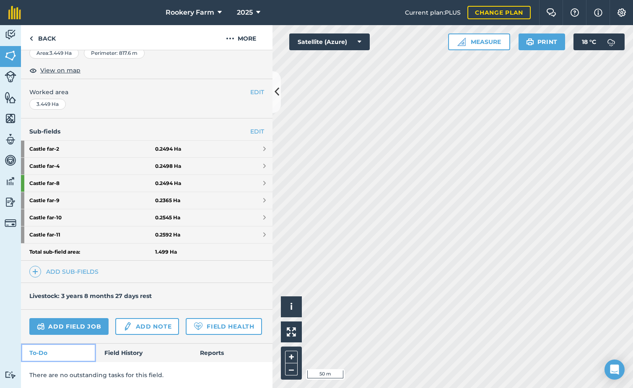
scroll to position [164, 0]
click at [10, 37] on img at bounding box center [11, 34] width 12 height 13
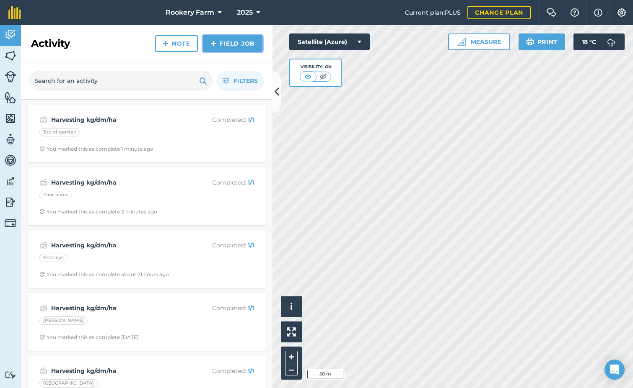
click at [242, 43] on link "Field Job" at bounding box center [232, 43] width 59 height 17
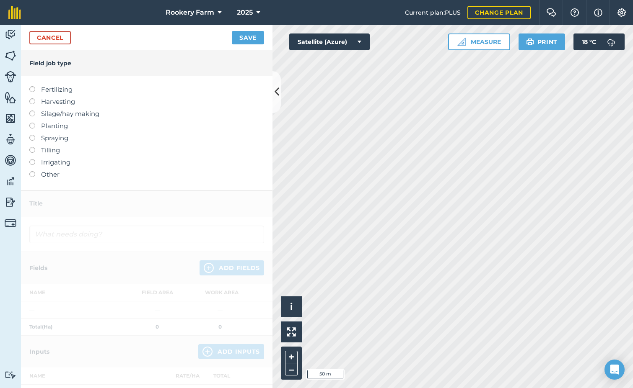
click at [34, 98] on label at bounding box center [35, 98] width 12 height 0
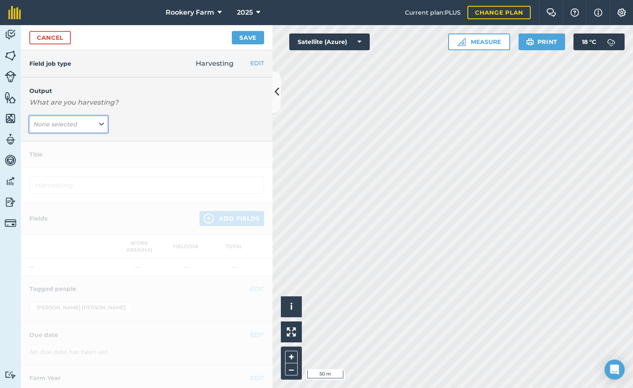
click at [104, 125] on button "None selected" at bounding box center [68, 124] width 78 height 17
click at [87, 138] on button "kg/dm/ha ( kg )" at bounding box center [68, 141] width 78 height 16
type input "Harvesting kg/dm/ha"
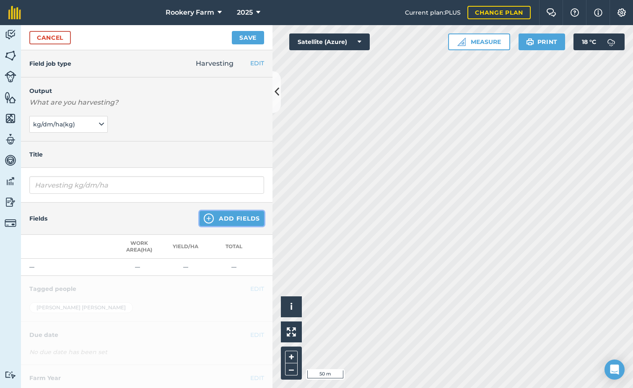
click at [221, 219] on button "Add Fields" at bounding box center [231, 218] width 65 height 15
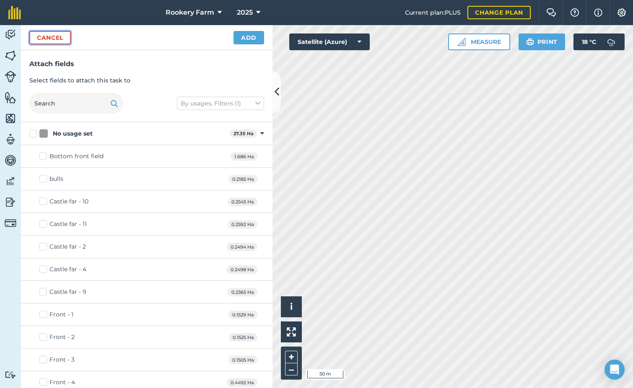
click at [41, 38] on button "Cancel" at bounding box center [49, 37] width 41 height 13
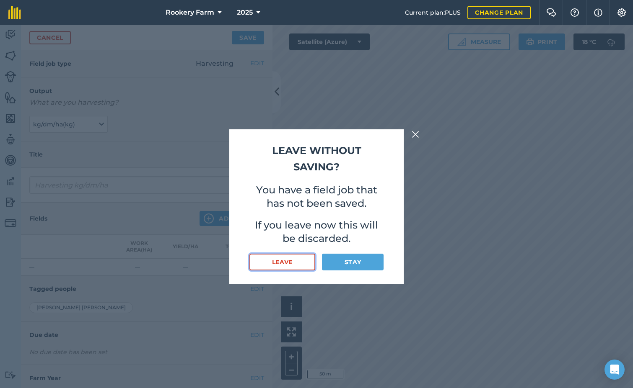
click at [288, 258] on button "Leave" at bounding box center [282, 262] width 66 height 17
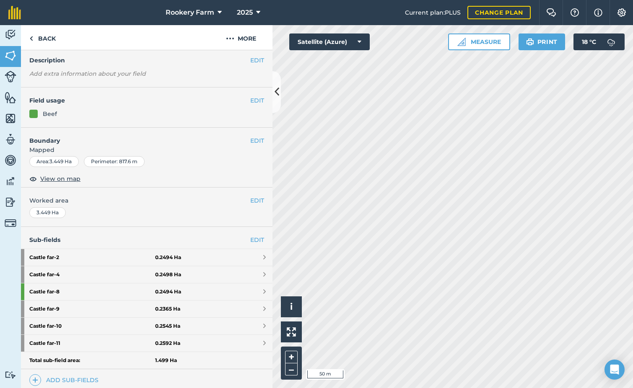
scroll to position [84, 0]
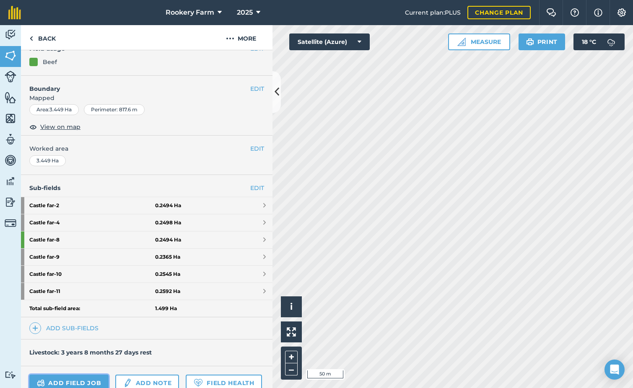
click at [89, 380] on link "Add field job" at bounding box center [68, 383] width 79 height 17
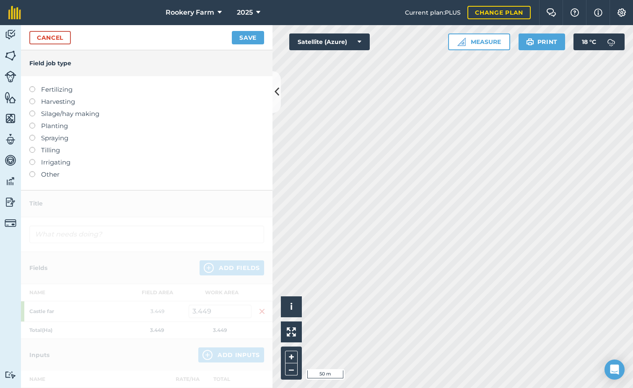
click at [30, 98] on label at bounding box center [35, 98] width 12 height 0
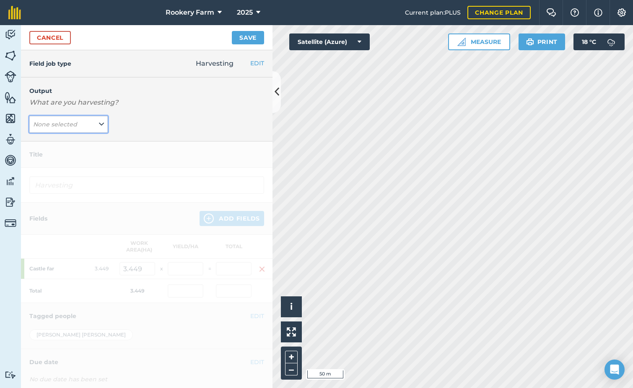
click at [99, 127] on icon at bounding box center [101, 124] width 5 height 9
click at [92, 140] on button "kg/dm/ha ( kg )" at bounding box center [68, 141] width 78 height 16
type input "Harvesting kg/dm/ha"
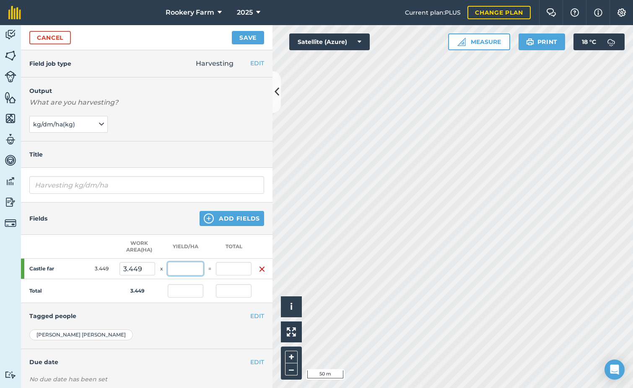
click at [190, 272] on input "text" at bounding box center [186, 268] width 36 height 13
type input "2,500"
click at [232, 31] on button "Save" at bounding box center [248, 37] width 32 height 13
type input "8,622.5"
type input "2,500"
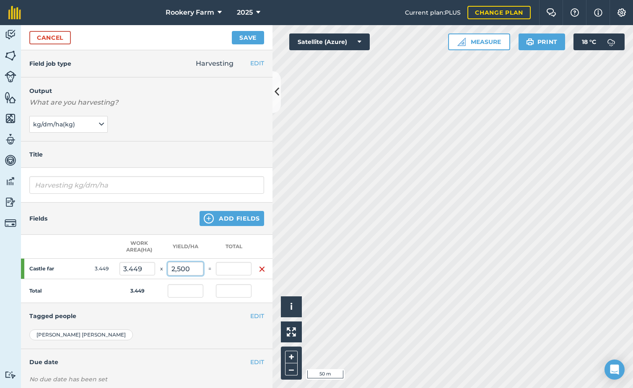
type input "8,622.5"
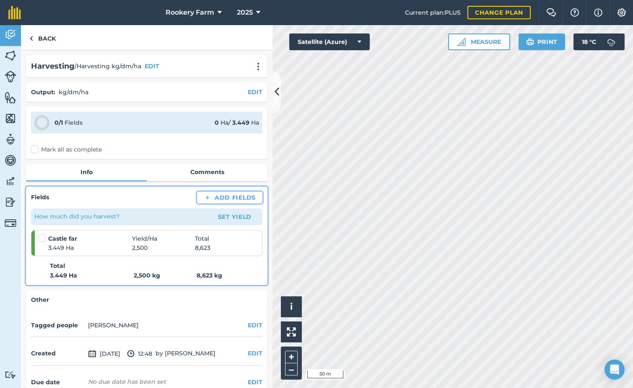
click at [223, 199] on button "Add Fields" at bounding box center [229, 198] width 65 height 12
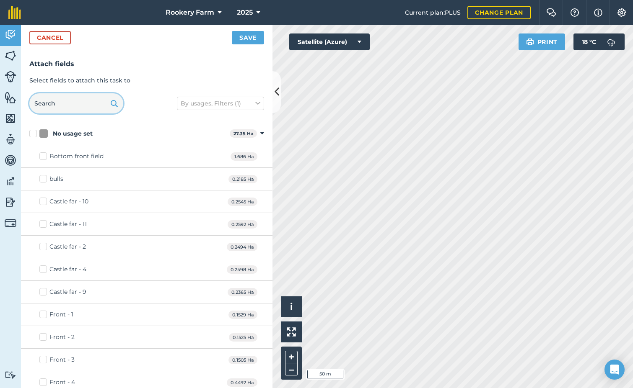
click at [72, 104] on input "text" at bounding box center [76, 103] width 94 height 20
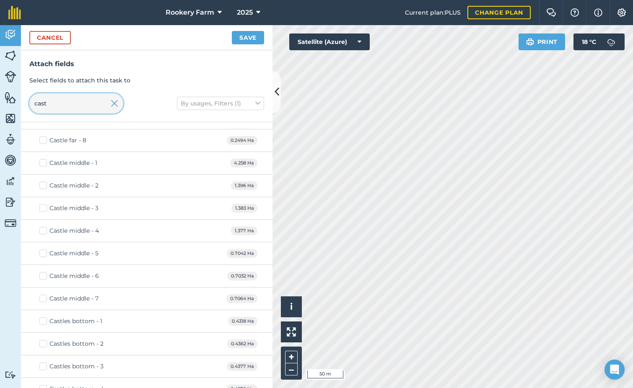
scroll to position [168, 0]
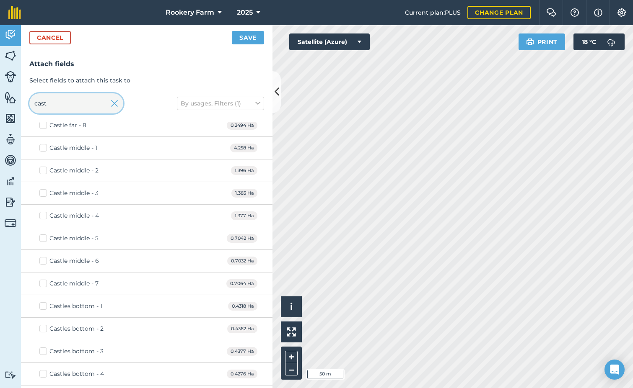
type input "cast"
click at [42, 147] on label "Castle middle - 1" at bounding box center [68, 148] width 58 height 9
click at [42, 147] on input "Castle middle - 1" at bounding box center [41, 146] width 5 height 5
checkbox input "true"
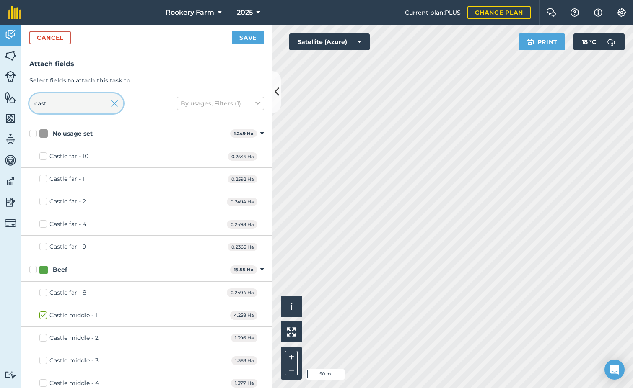
click at [75, 104] on input "cast" at bounding box center [76, 103] width 94 height 20
type input "c"
type input "calf"
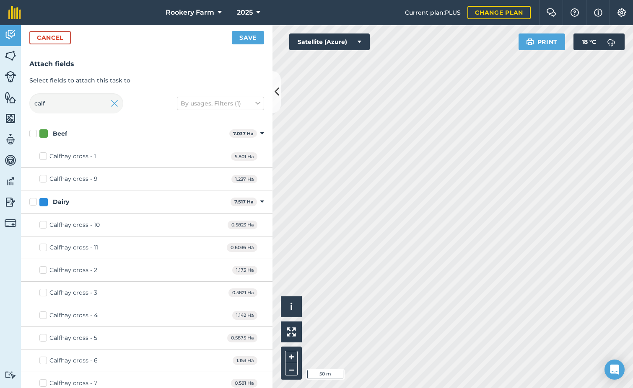
click at [40, 158] on label "Calfhay cross - 1" at bounding box center [67, 156] width 57 height 9
click at [40, 158] on input "Calfhay cross - 1" at bounding box center [41, 154] width 5 height 5
checkbox input "true"
click at [61, 104] on input "calf" at bounding box center [76, 103] width 94 height 20
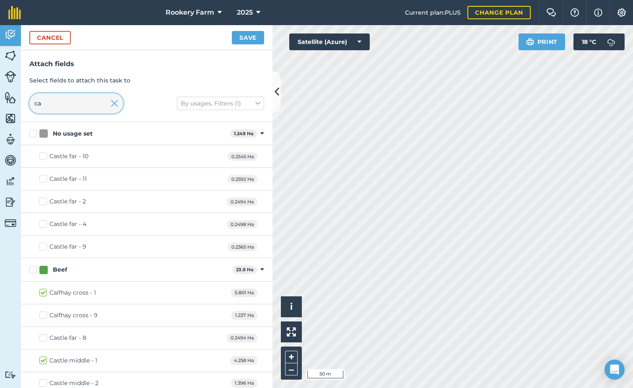
type input "c"
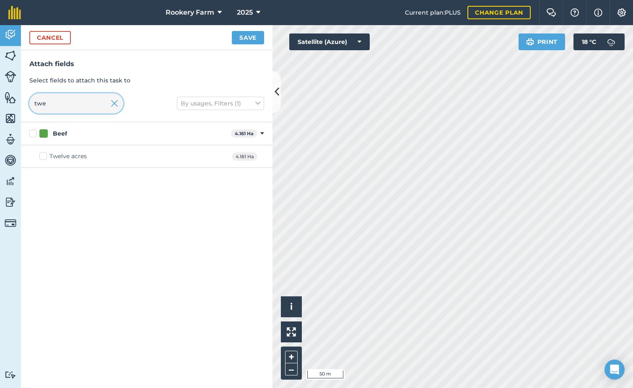
type input "twe"
click at [44, 156] on label "Twelve acres" at bounding box center [62, 156] width 47 height 9
click at [44, 156] on input "Twelve acres" at bounding box center [41, 154] width 5 height 5
checkbox input "true"
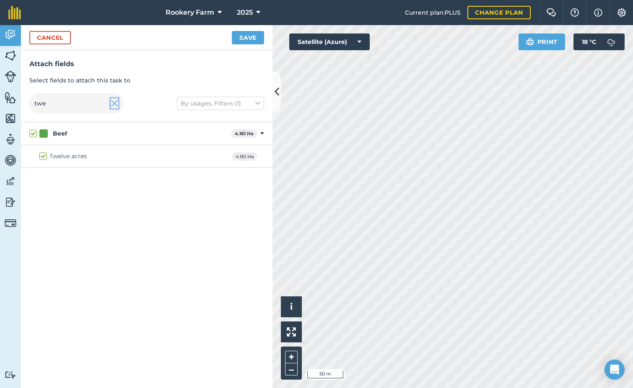
click at [111, 104] on img at bounding box center [115, 103] width 8 height 10
checkbox input "false"
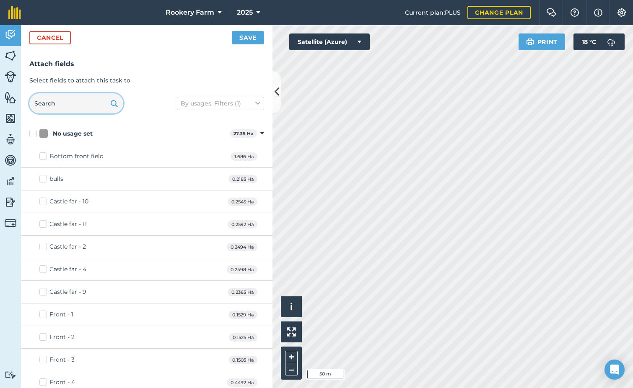
click at [62, 101] on input "text" at bounding box center [76, 103] width 94 height 20
click at [242, 40] on button "Save" at bounding box center [248, 37] width 32 height 13
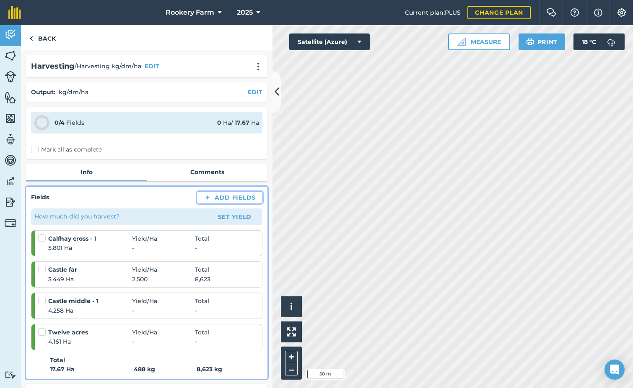
click at [221, 198] on button "Add Fields" at bounding box center [229, 198] width 65 height 12
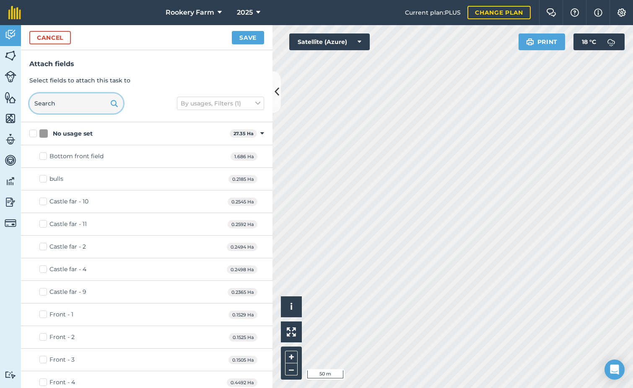
click at [80, 99] on input "text" at bounding box center [76, 103] width 94 height 20
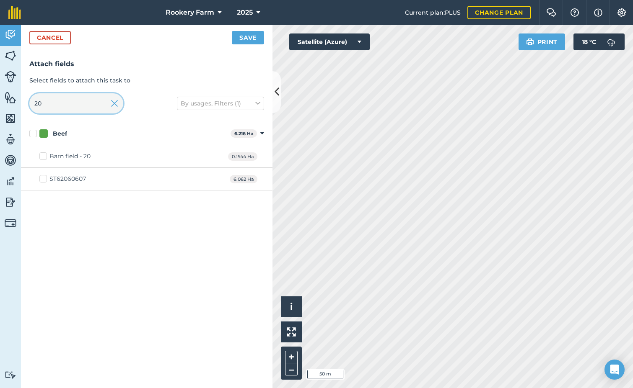
type input "2"
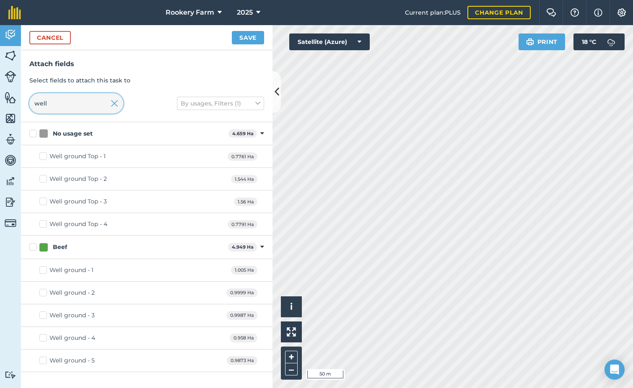
type input "well"
click at [35, 248] on label "Beef" at bounding box center [126, 247] width 195 height 9
click at [35, 248] on input "Beef" at bounding box center [31, 245] width 5 height 5
checkbox input "true"
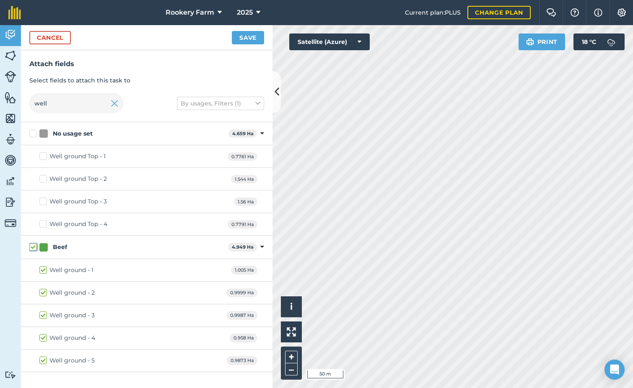
checkbox input "true"
click at [32, 248] on label "Beef" at bounding box center [126, 247] width 195 height 9
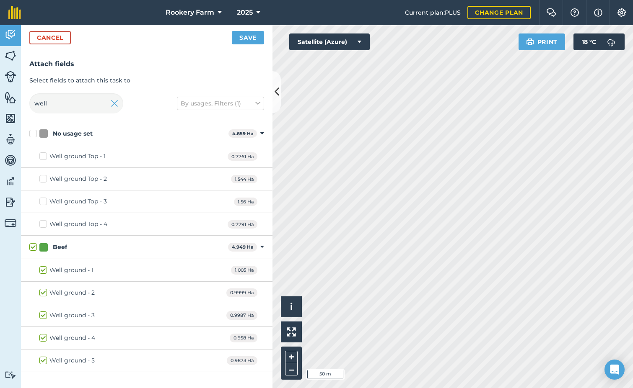
click at [32, 248] on input "Beef" at bounding box center [31, 245] width 5 height 5
checkbox input "false"
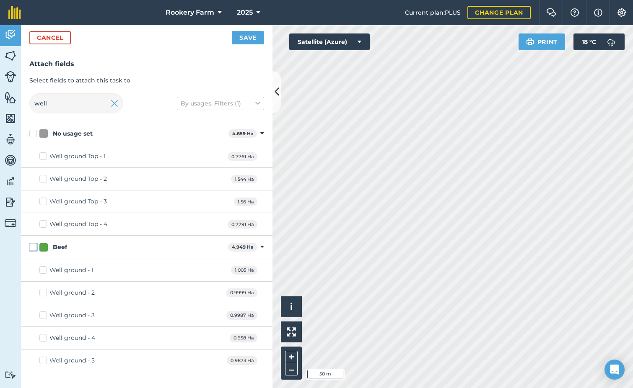
checkbox input "false"
click at [65, 37] on button "Cancel" at bounding box center [49, 37] width 41 height 13
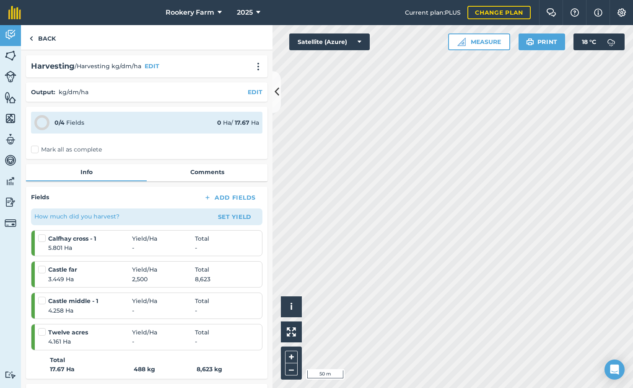
click at [36, 149] on label "Mark all as complete" at bounding box center [66, 149] width 71 height 9
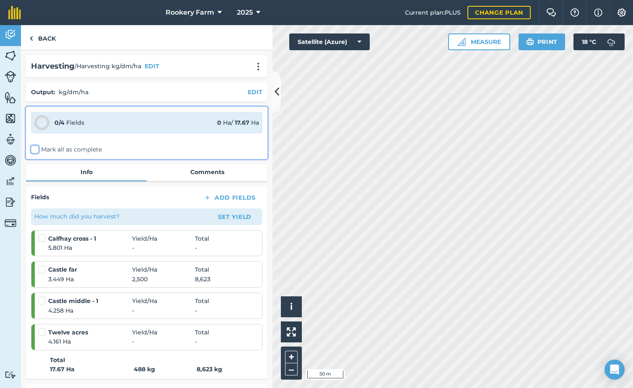
click at [36, 149] on input "Mark all as complete" at bounding box center [33, 147] width 5 height 5
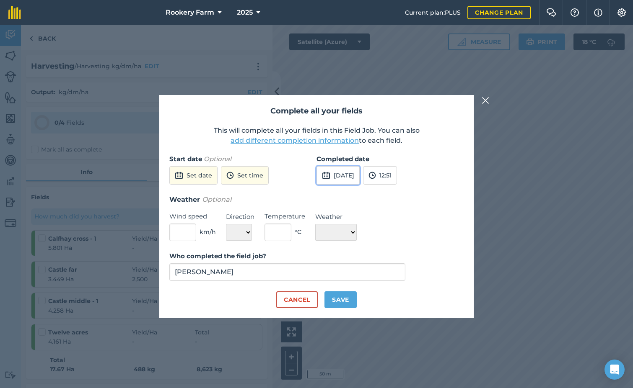
click at [345, 174] on button "[DATE]" at bounding box center [337, 175] width 43 height 18
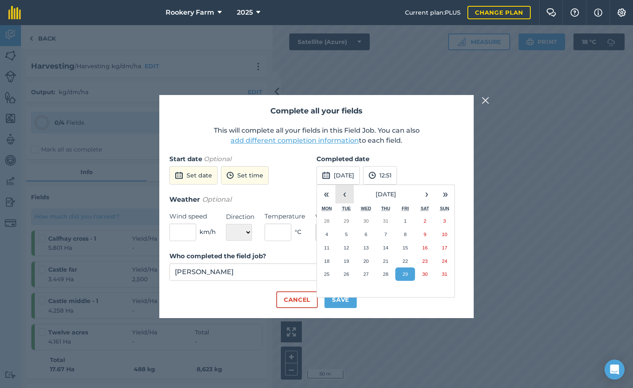
click at [347, 194] on button "‹" at bounding box center [344, 194] width 18 height 18
click at [367, 266] on button "18" at bounding box center [366, 261] width 20 height 13
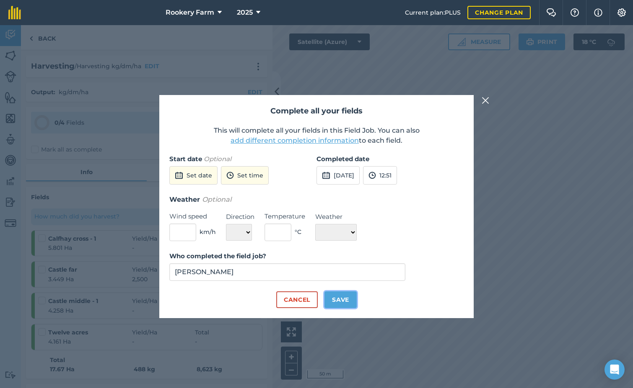
click at [342, 300] on button "Save" at bounding box center [340, 300] width 32 height 17
checkbox input "true"
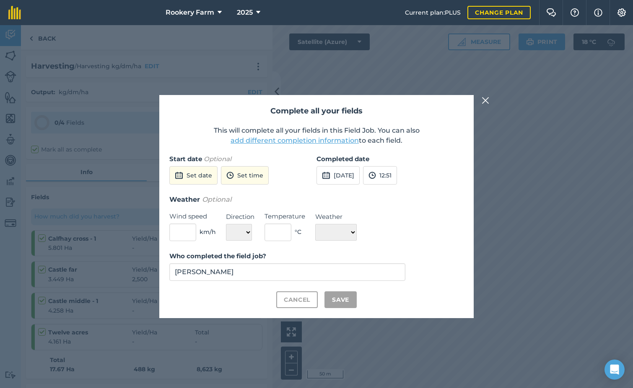
checkbox input "true"
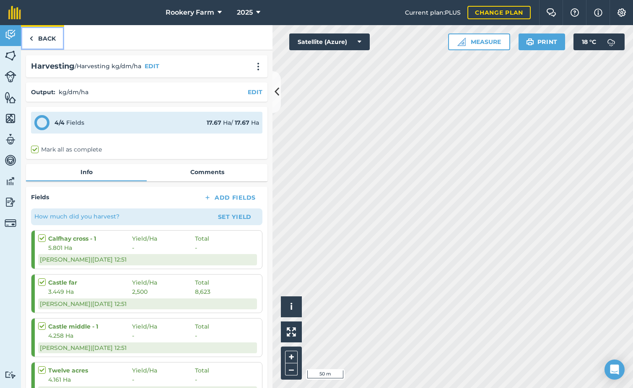
click at [42, 39] on link "Back" at bounding box center [42, 37] width 43 height 25
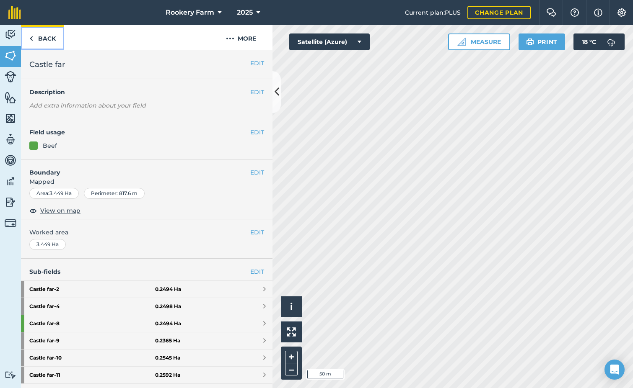
click at [56, 42] on link "Back" at bounding box center [42, 37] width 43 height 25
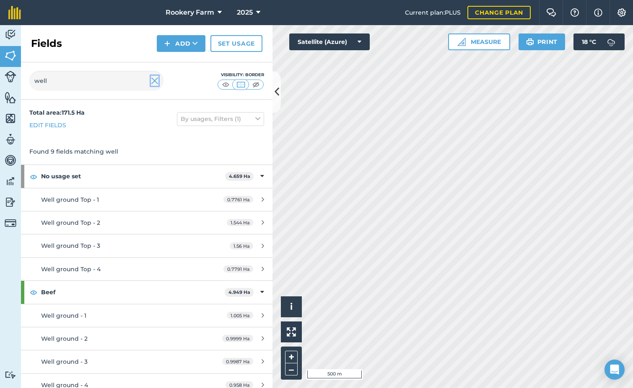
click at [155, 82] on img at bounding box center [155, 81] width 8 height 10
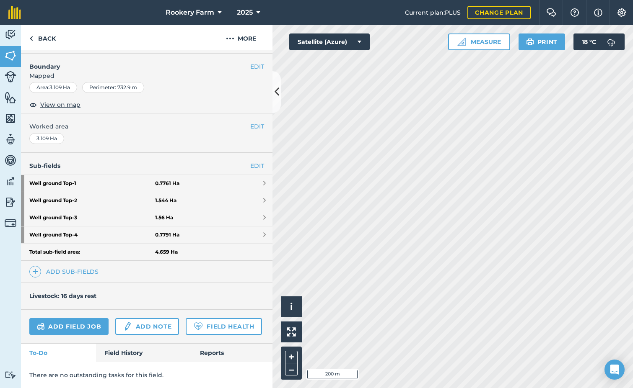
scroll to position [129, 0]
click at [109, 345] on link "Field History" at bounding box center [143, 353] width 95 height 18
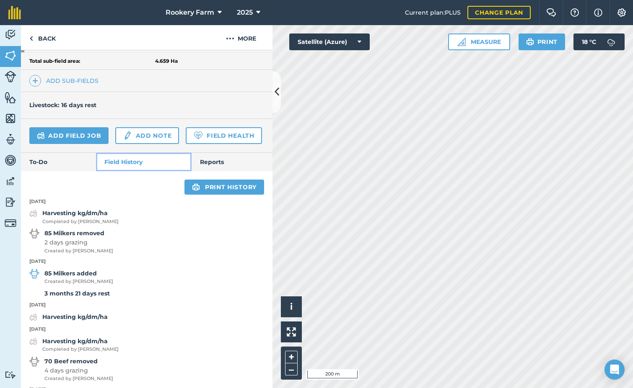
scroll to position [339, 0]
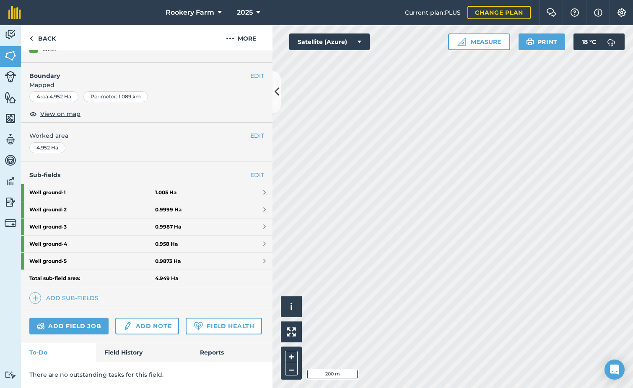
scroll to position [147, 0]
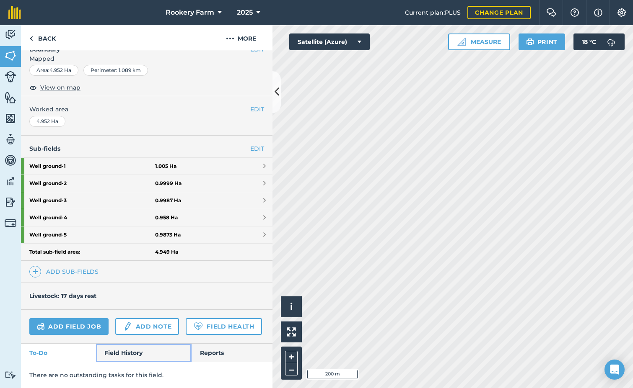
click at [115, 352] on link "Field History" at bounding box center [143, 353] width 95 height 18
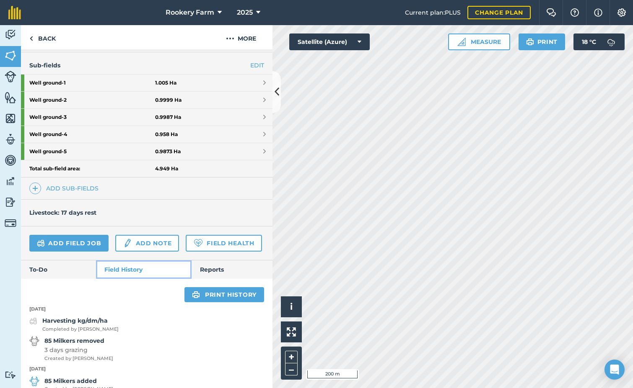
scroll to position [189, 0]
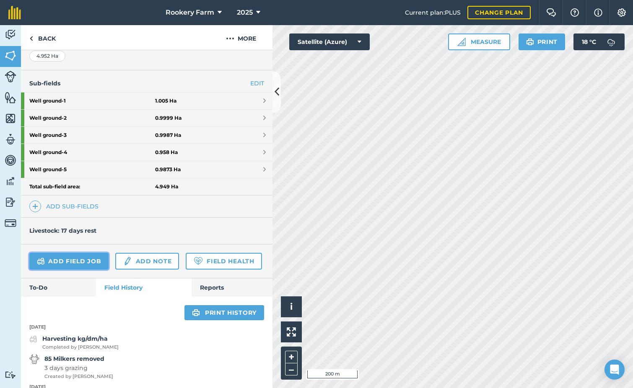
click at [96, 264] on link "Add field job" at bounding box center [68, 261] width 79 height 17
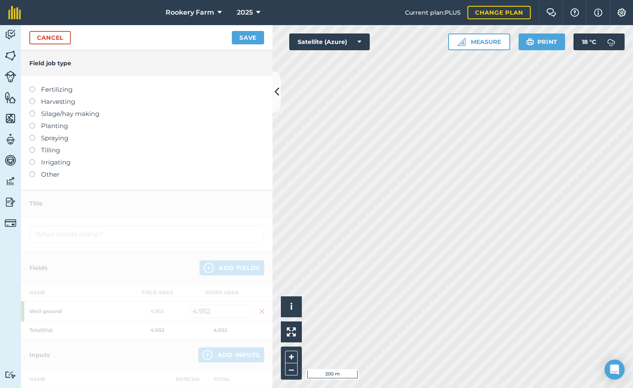
click at [31, 98] on label at bounding box center [35, 98] width 12 height 0
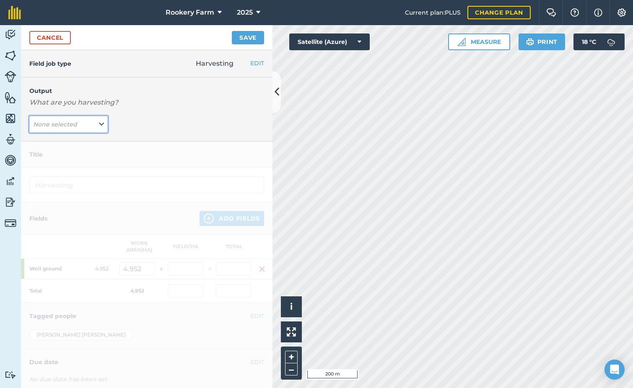
click at [94, 124] on button "None selected" at bounding box center [68, 124] width 78 height 17
click at [79, 136] on button "kg/dm/ha ( kg )" at bounding box center [68, 141] width 78 height 16
type input "Harvesting kg/dm/ha"
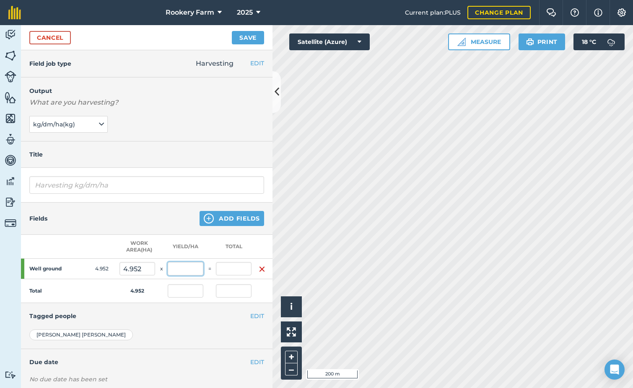
click at [194, 271] on input "text" at bounding box center [186, 268] width 36 height 13
type input "2,500"
type input "12,380"
type input "2,500"
type input "12,380"
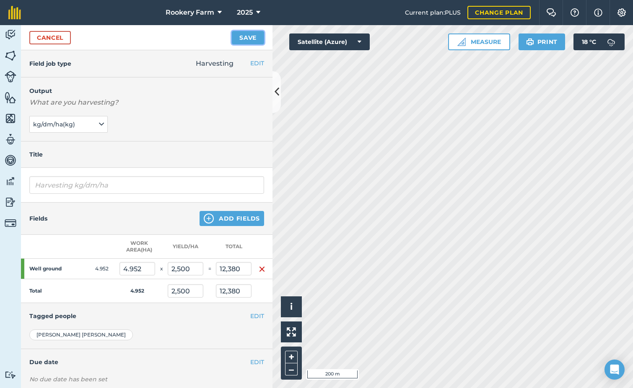
click at [254, 38] on button "Save" at bounding box center [248, 37] width 32 height 13
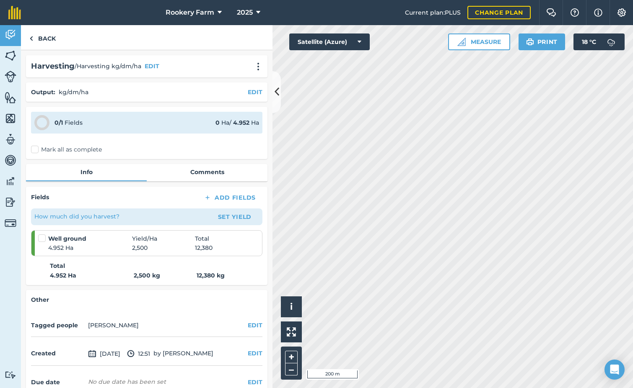
click at [35, 148] on label "Mark all as complete" at bounding box center [66, 149] width 71 height 9
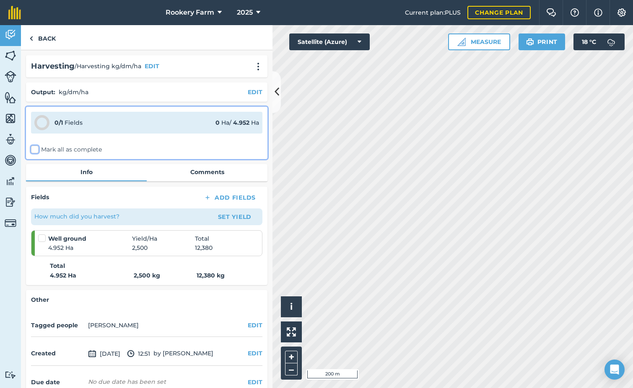
click at [35, 148] on input "Mark all as complete" at bounding box center [33, 147] width 5 height 5
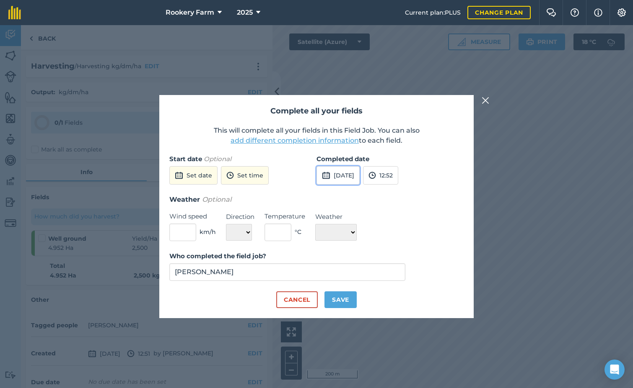
click at [360, 174] on button "[DATE]" at bounding box center [337, 175] width 43 height 18
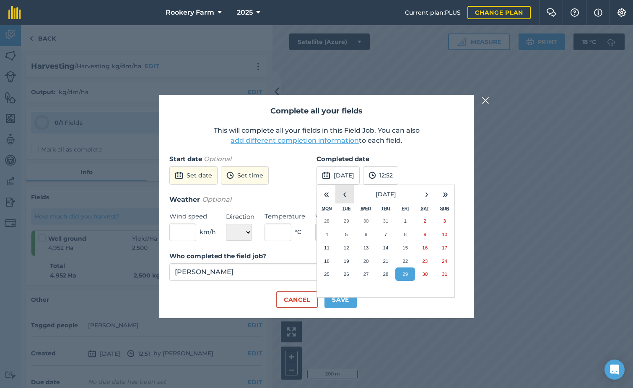
click at [343, 196] on button "‹" at bounding box center [344, 194] width 18 height 18
click at [426, 195] on button "›" at bounding box center [426, 194] width 18 height 18
click at [369, 261] on button "18" at bounding box center [366, 261] width 20 height 13
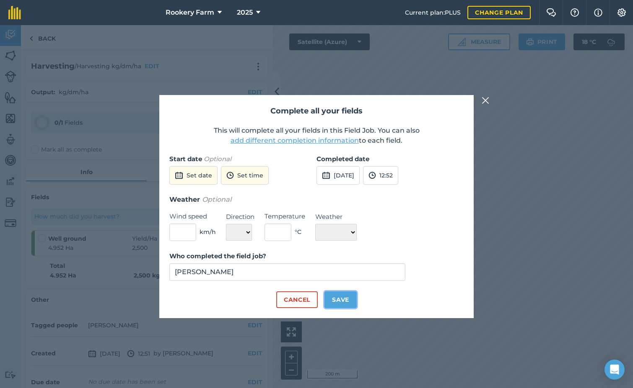
click at [349, 292] on button "Save" at bounding box center [340, 300] width 32 height 17
checkbox input "true"
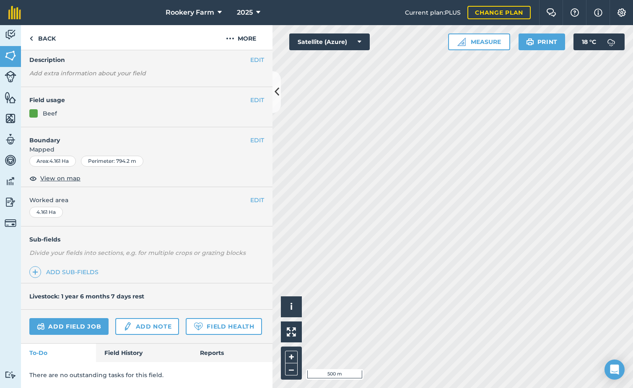
scroll to position [56, 0]
click at [119, 349] on link "Field History" at bounding box center [143, 353] width 95 height 18
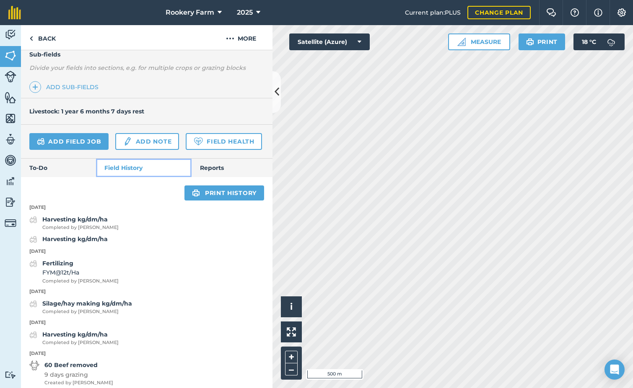
scroll to position [223, 0]
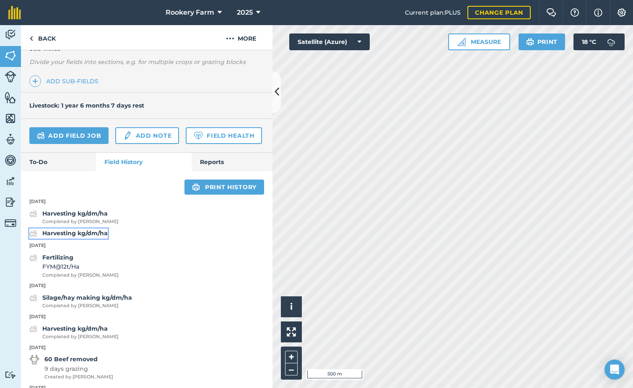
click at [80, 237] on strong "Harvesting kg/dm/ha" at bounding box center [74, 234] width 65 height 8
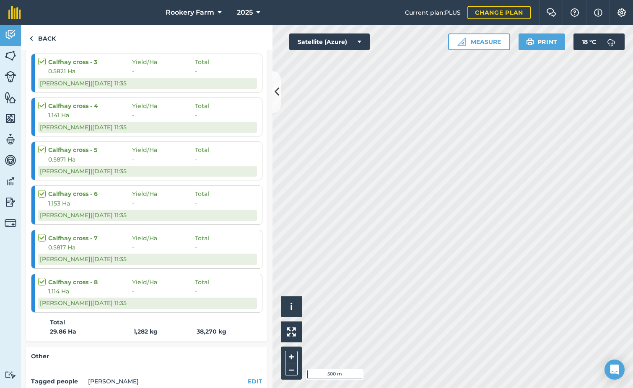
scroll to position [754, 0]
